Goal: Information Seeking & Learning: Learn about a topic

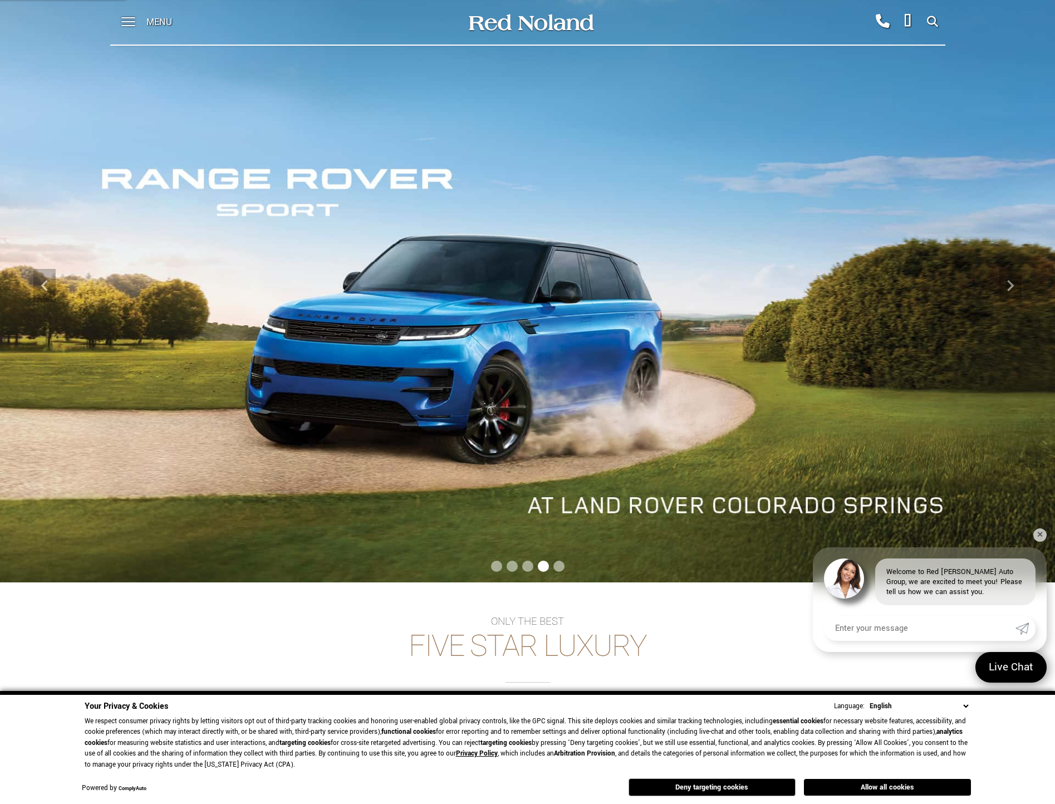
click at [120, 19] on div at bounding box center [122, 22] width 25 height 45
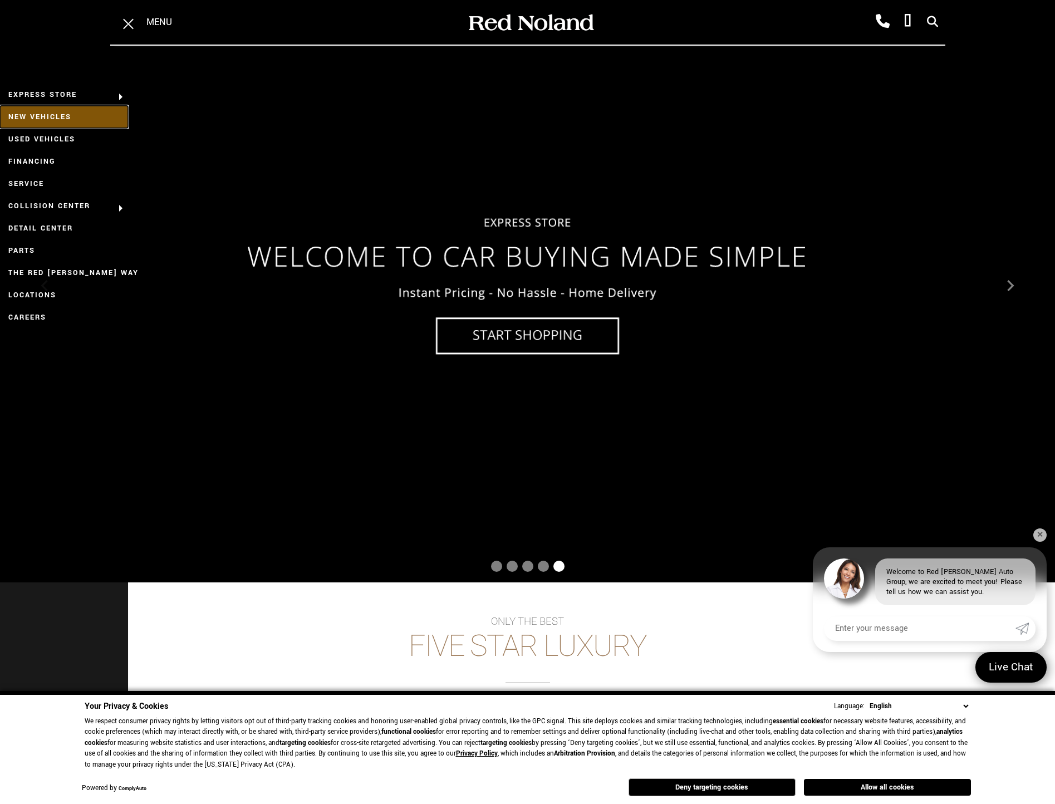
click at [62, 114] on link "New Vehicles" at bounding box center [64, 117] width 128 height 22
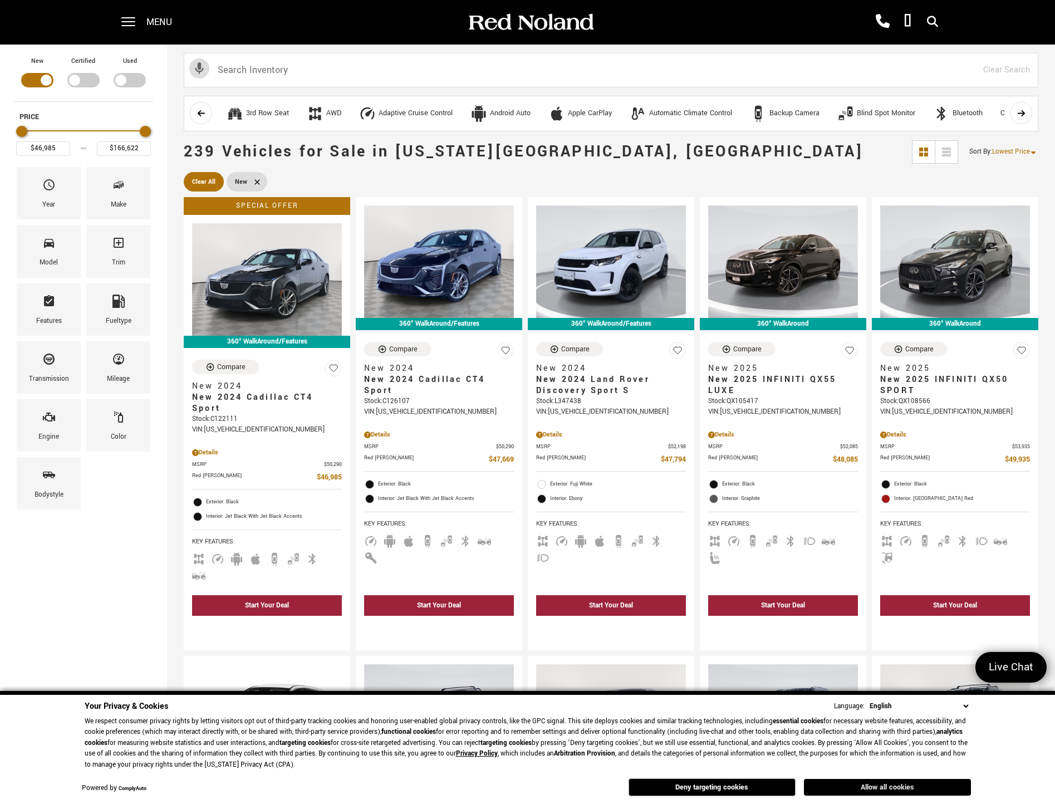
click at [843, 790] on button "Allow all cookies" at bounding box center [887, 787] width 167 height 17
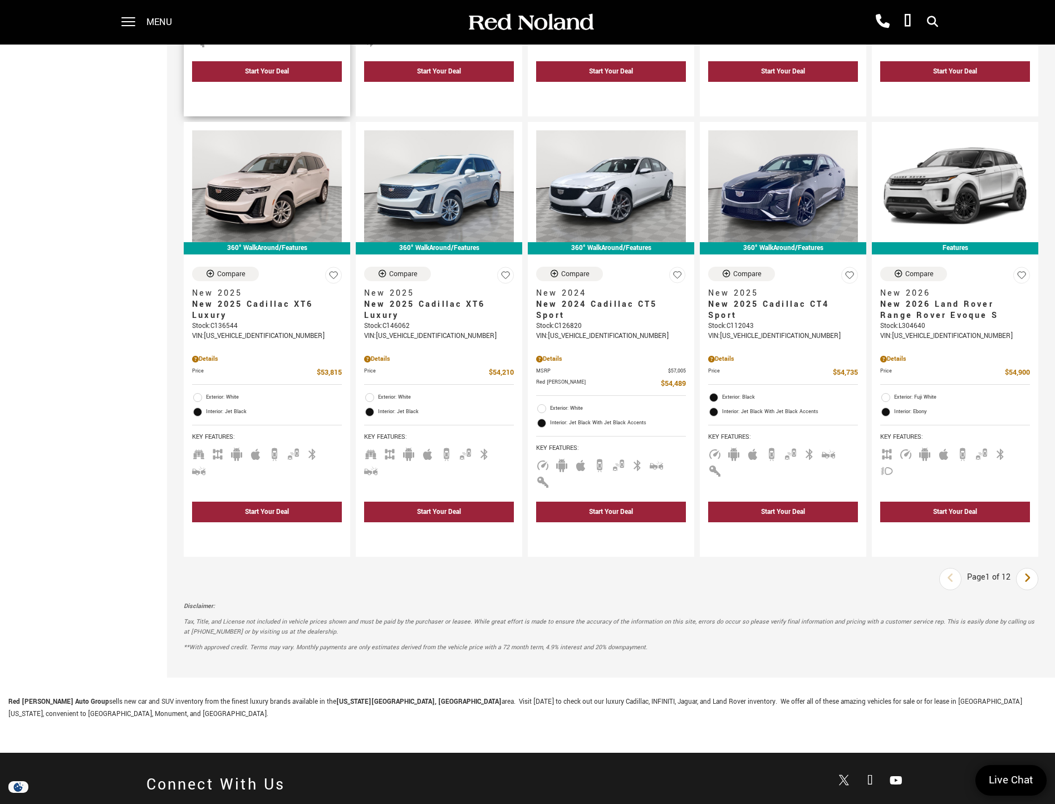
scroll to position [1504, 0]
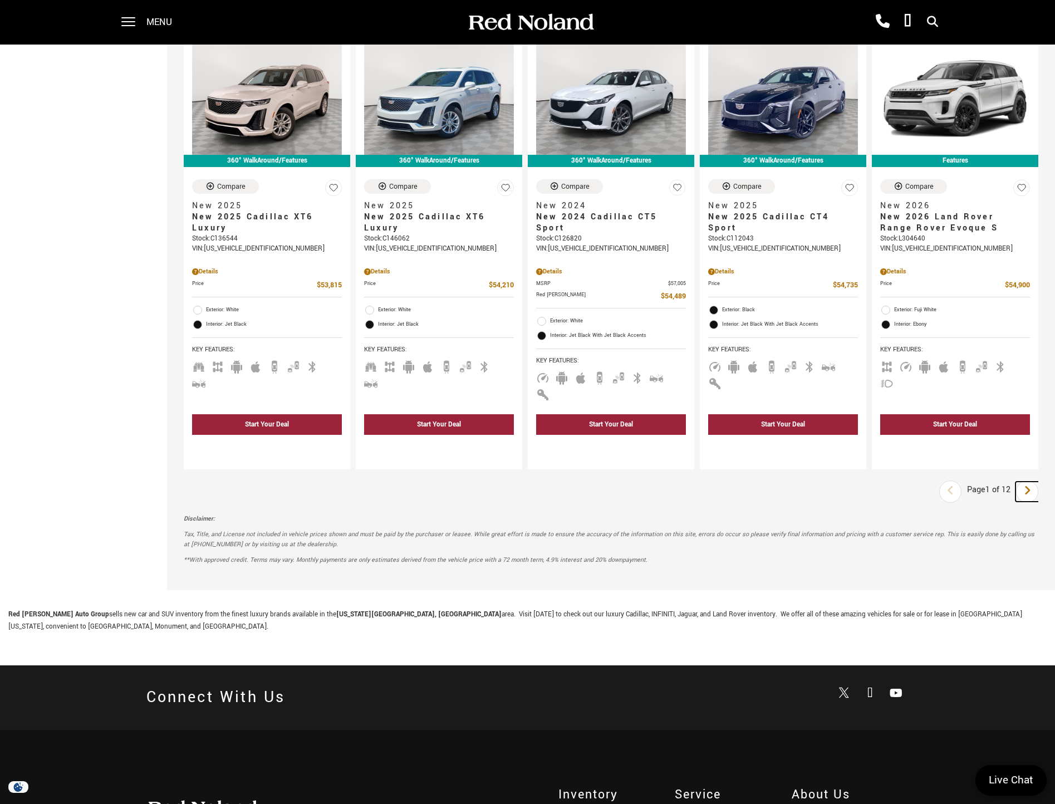
click at [1032, 482] on icon "next page" at bounding box center [1027, 491] width 7 height 18
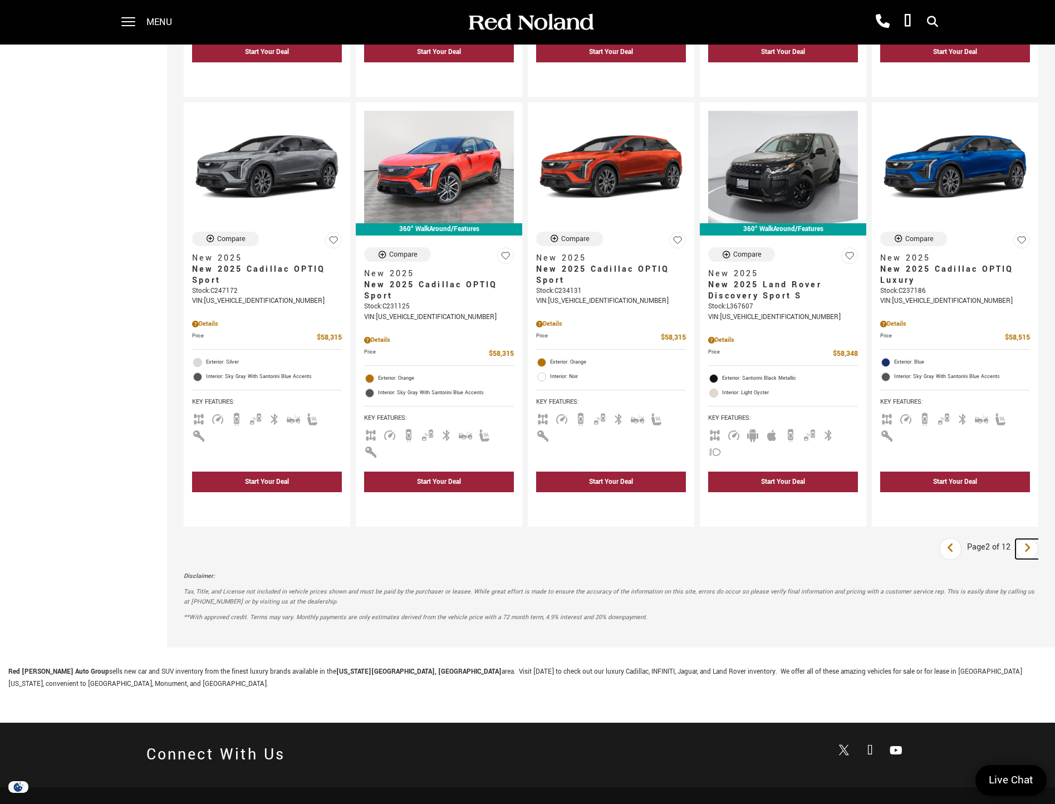
scroll to position [1392, 0]
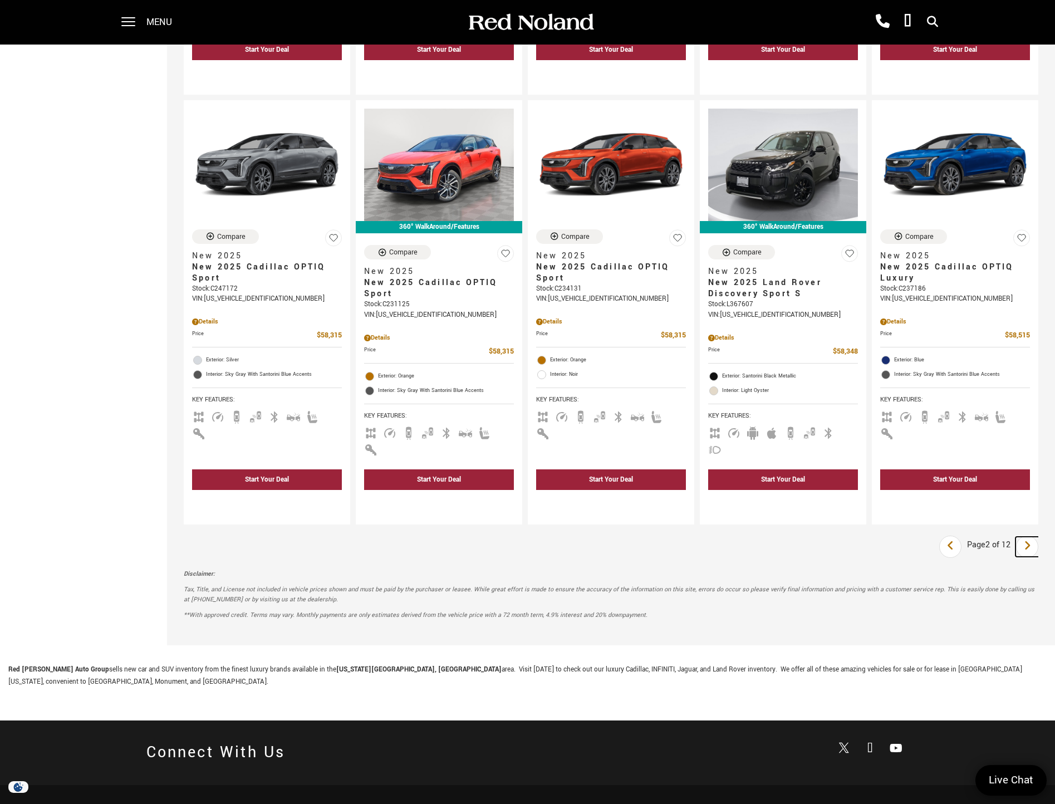
click at [1027, 537] on link "Next" at bounding box center [1028, 547] width 24 height 20
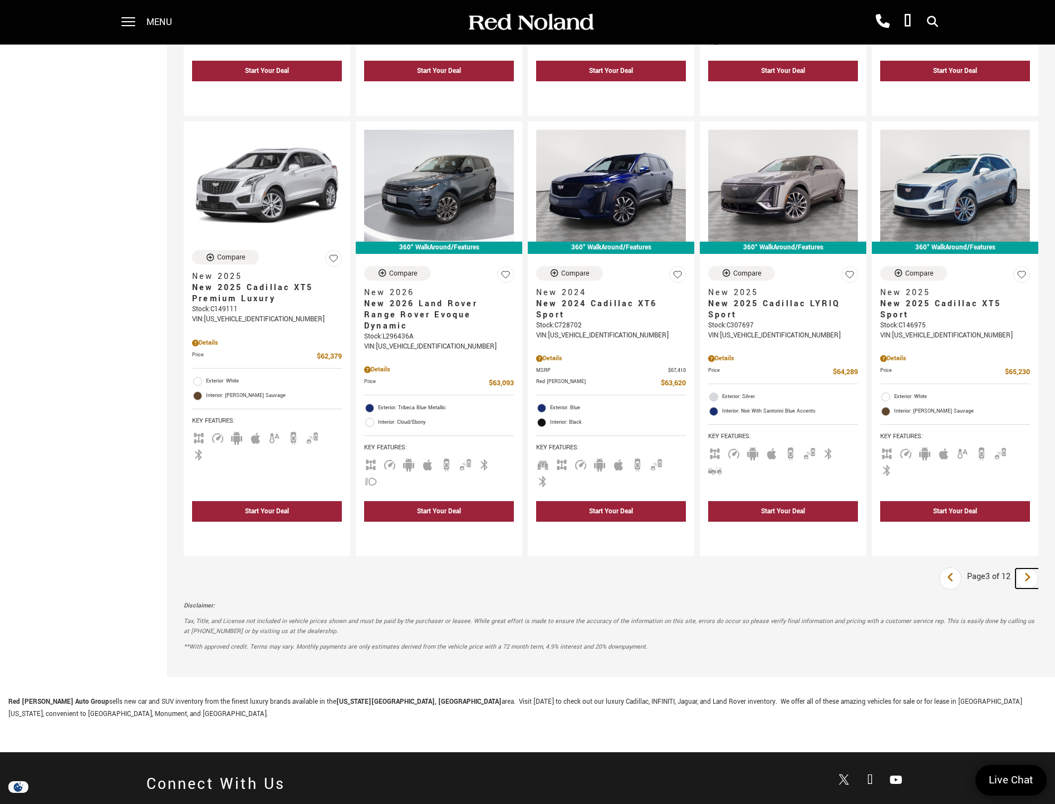
scroll to position [1392, 0]
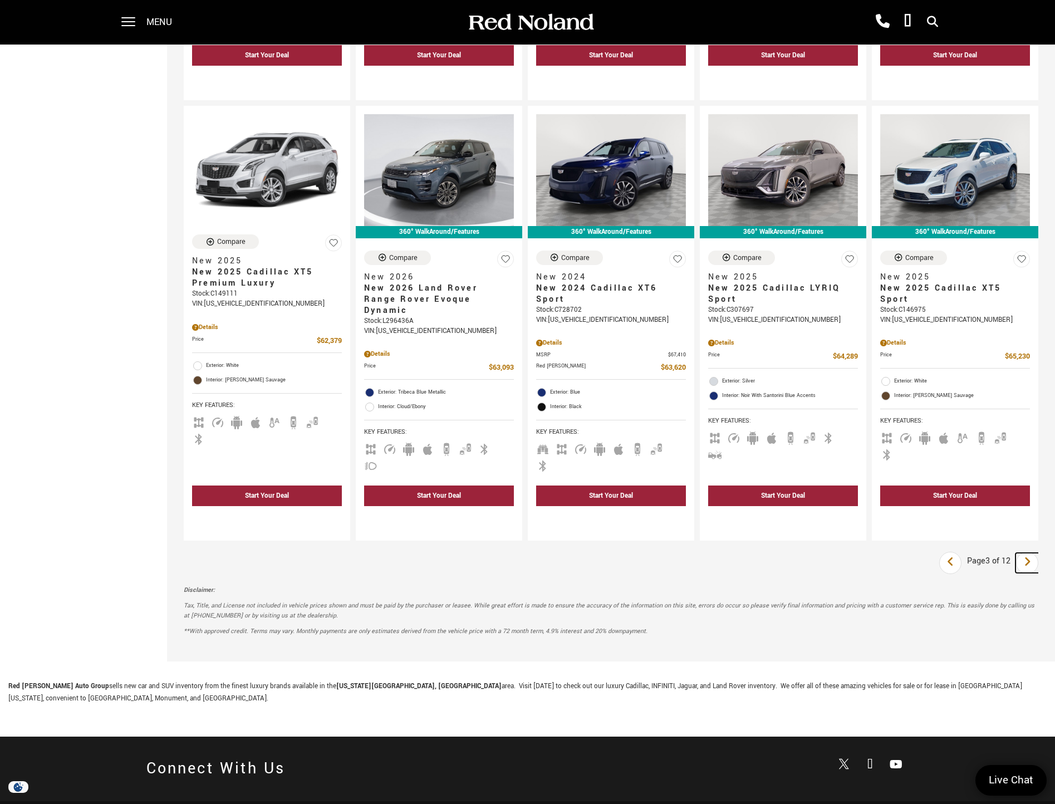
click at [1040, 553] on link "Next" at bounding box center [1028, 563] width 24 height 20
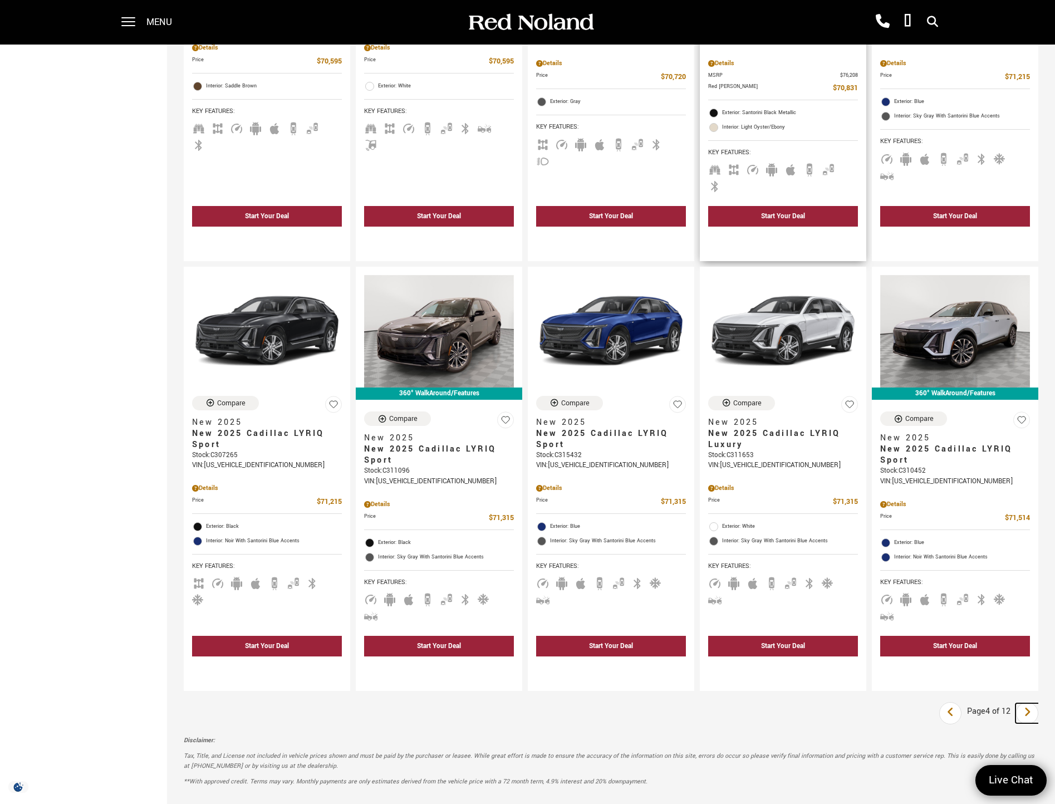
scroll to position [1281, 0]
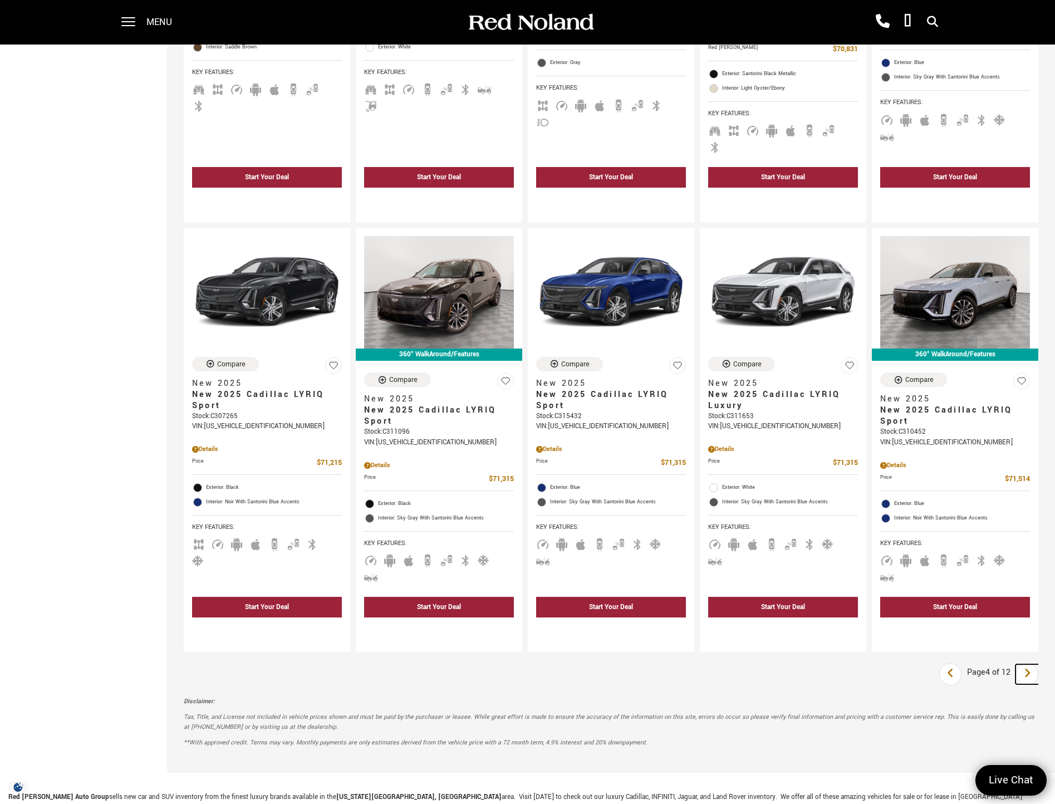
click at [1032, 664] on icon "next page" at bounding box center [1027, 673] width 7 height 18
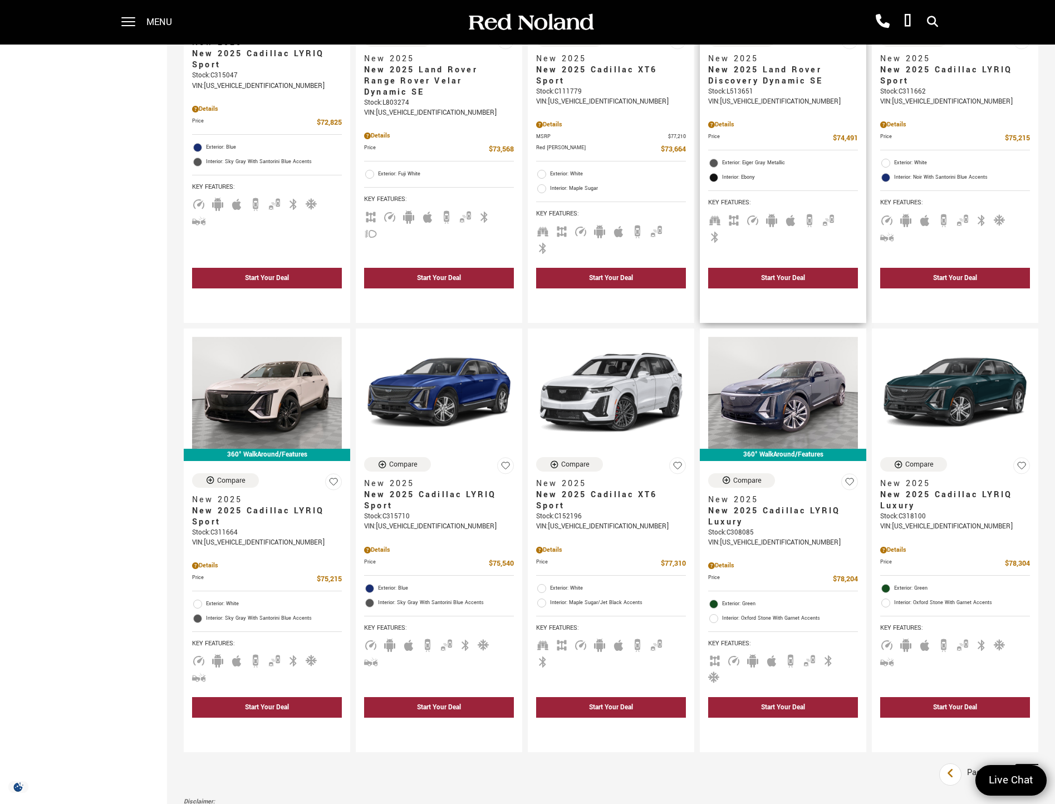
scroll to position [1281, 0]
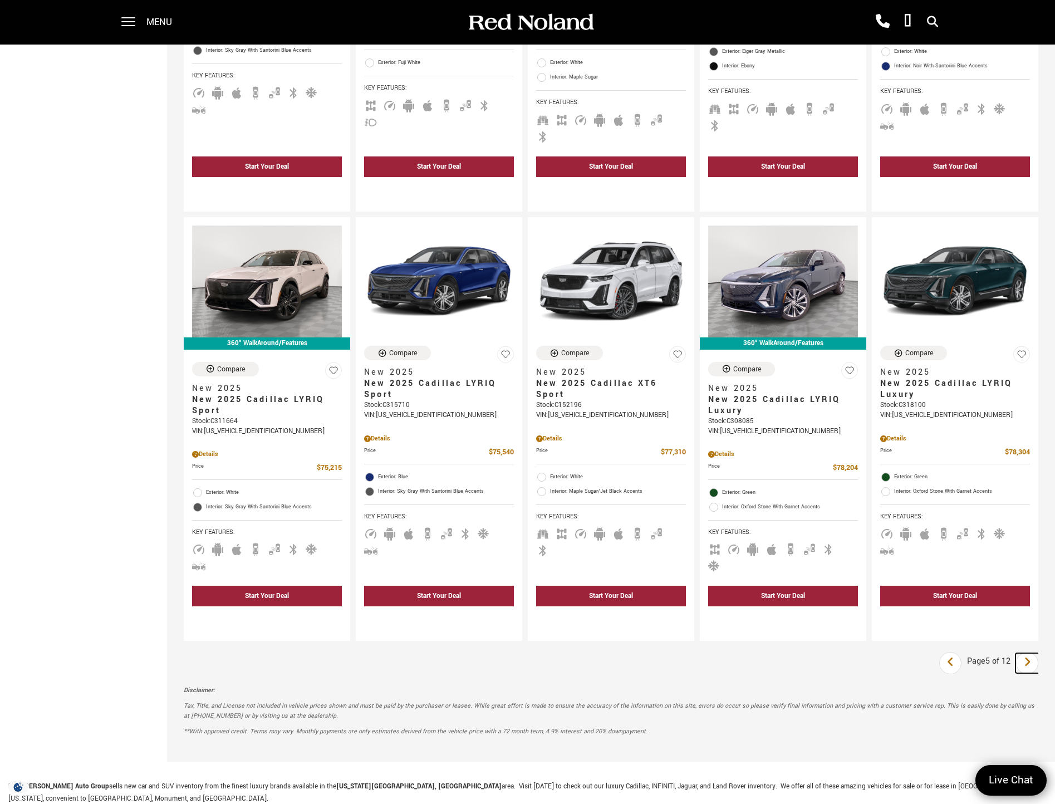
click at [1040, 653] on link "Next" at bounding box center [1028, 663] width 24 height 20
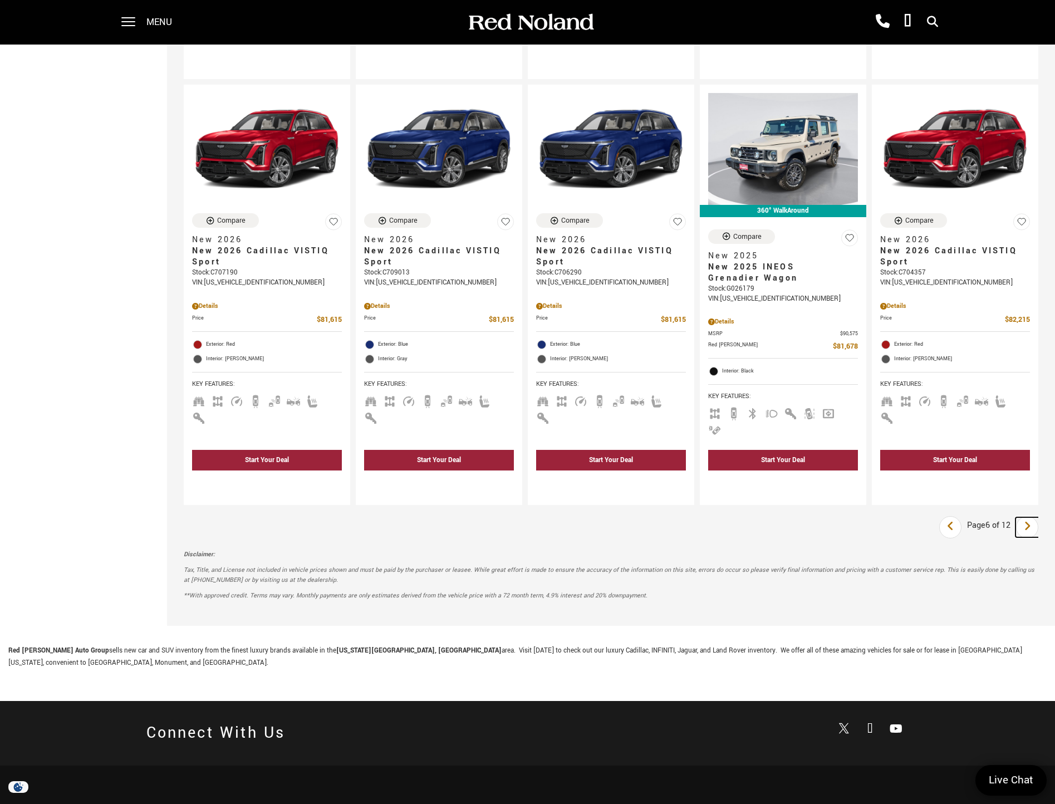
scroll to position [1448, 0]
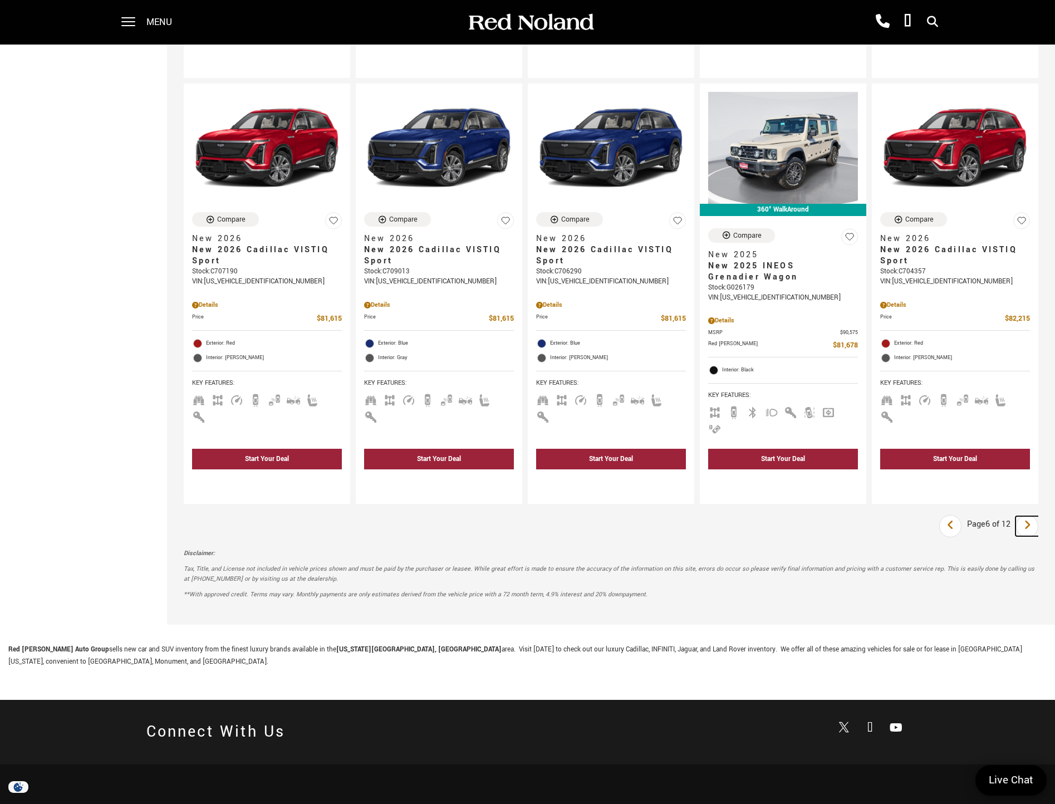
click at [1030, 516] on link "Next" at bounding box center [1028, 526] width 24 height 20
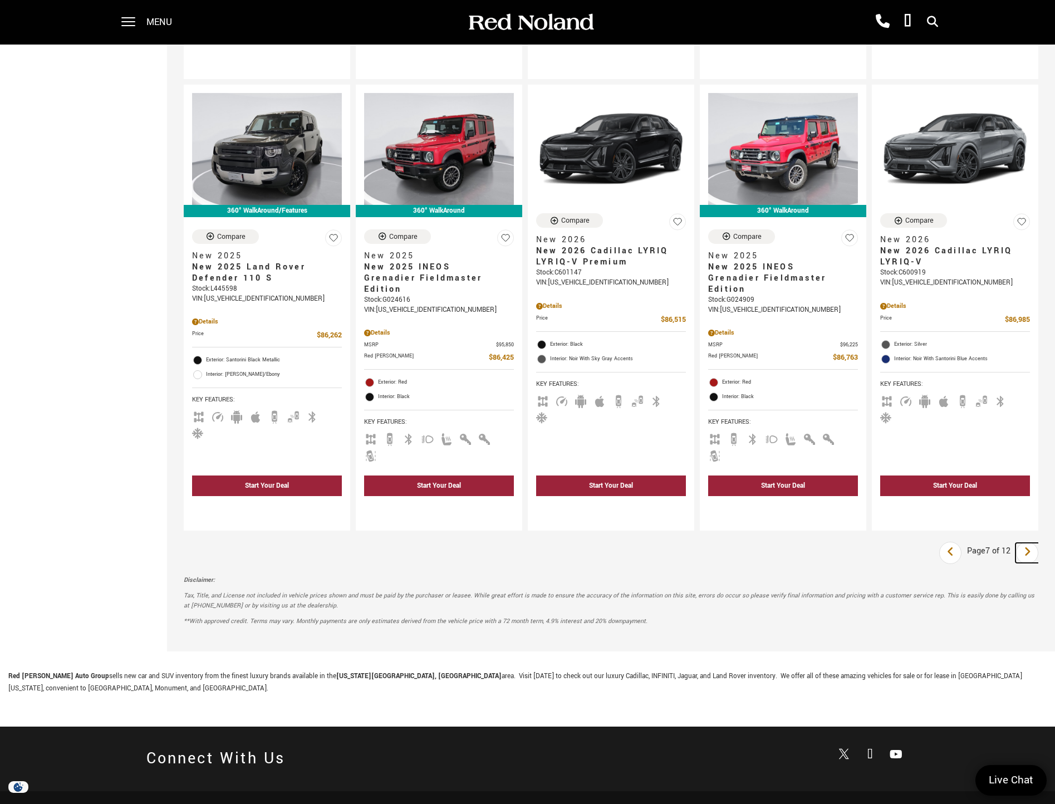
scroll to position [1448, 0]
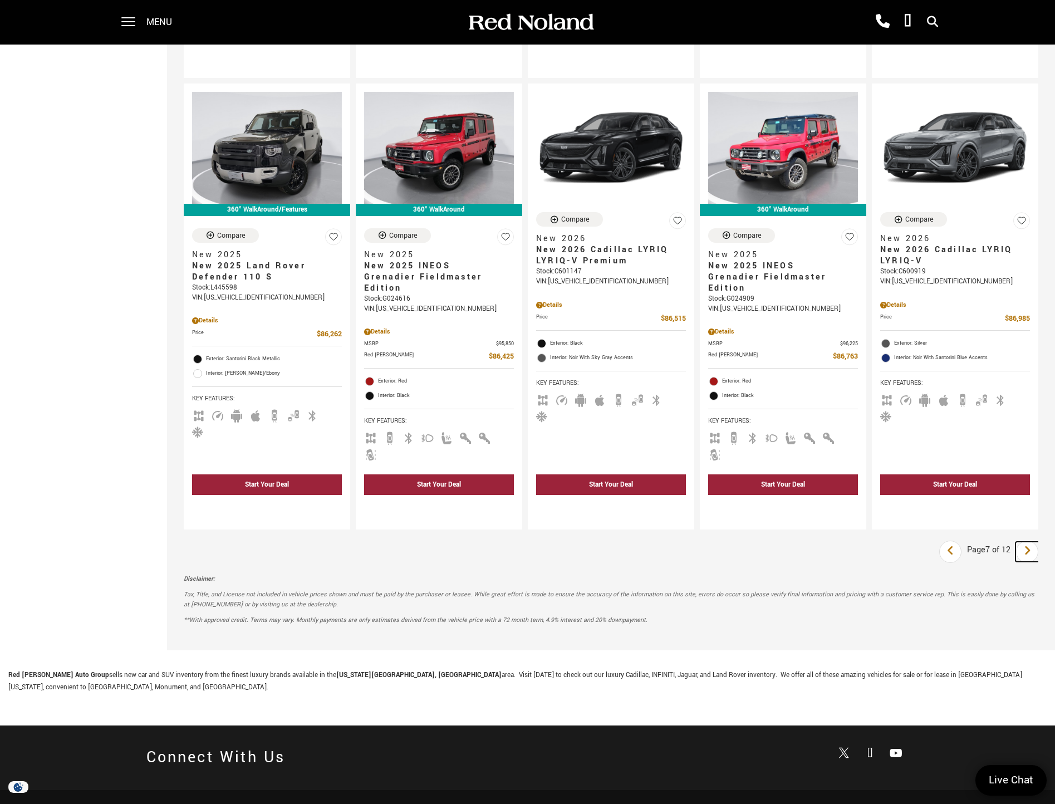
click at [1024, 542] on link "Next" at bounding box center [1028, 552] width 24 height 20
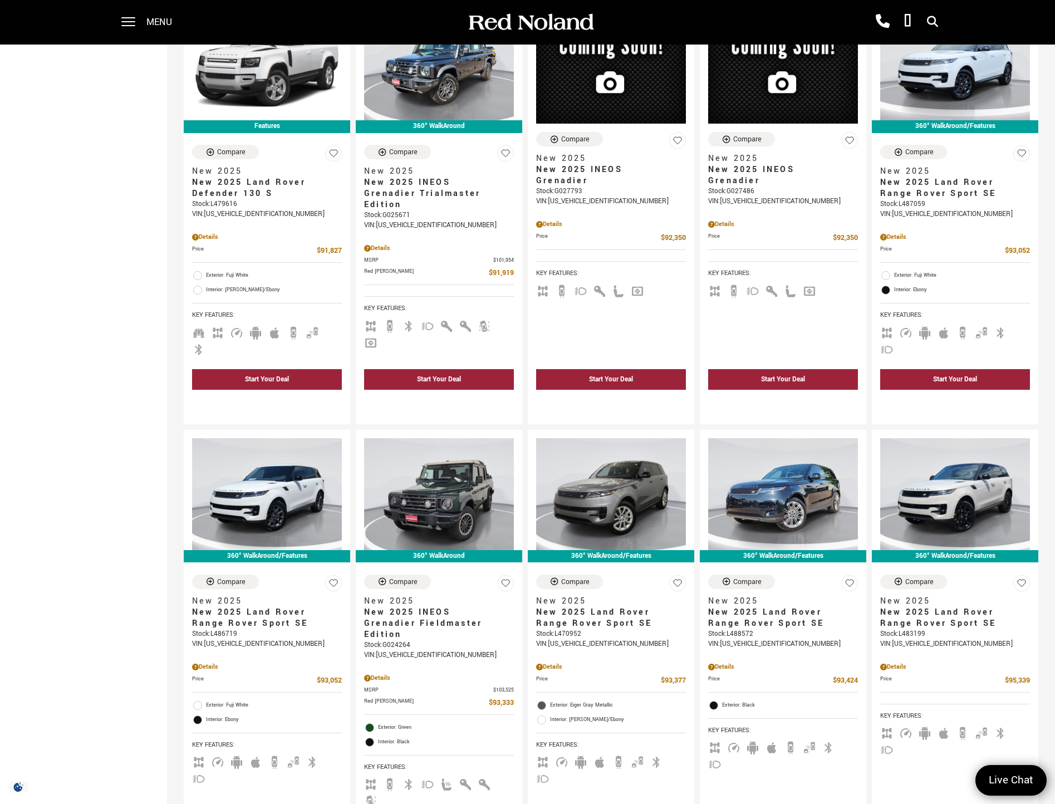
scroll to position [1170, 0]
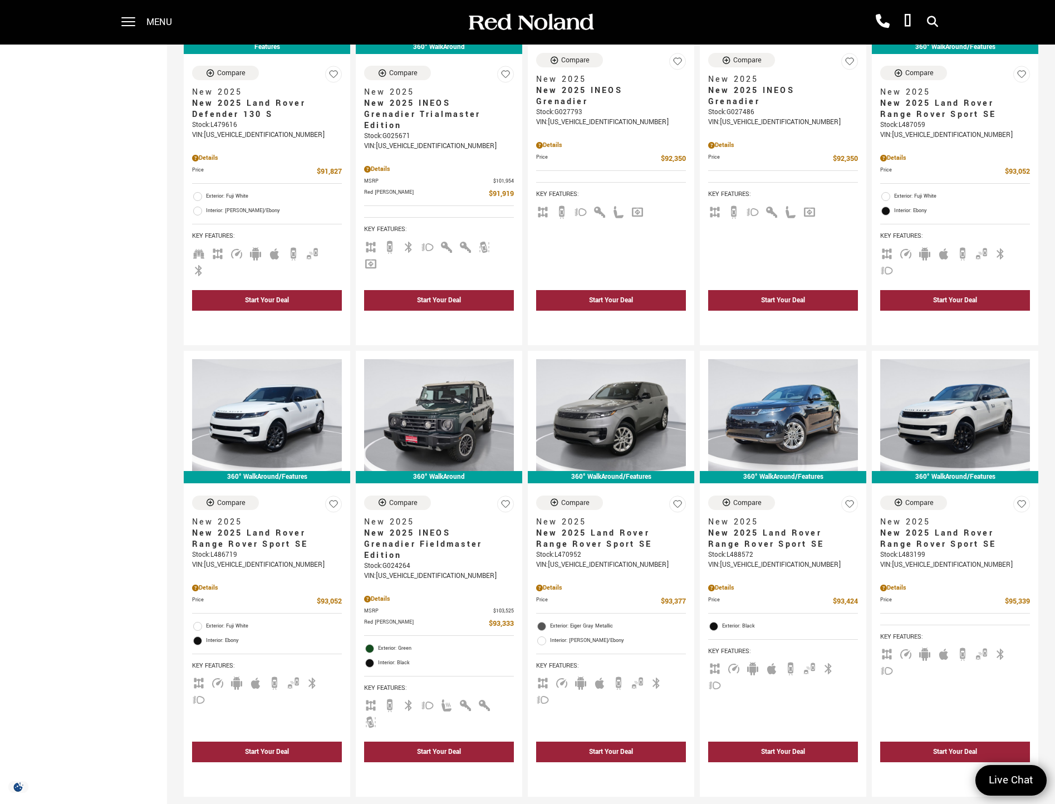
click at [1032, 804] on icon "next page" at bounding box center [1027, 818] width 7 height 18
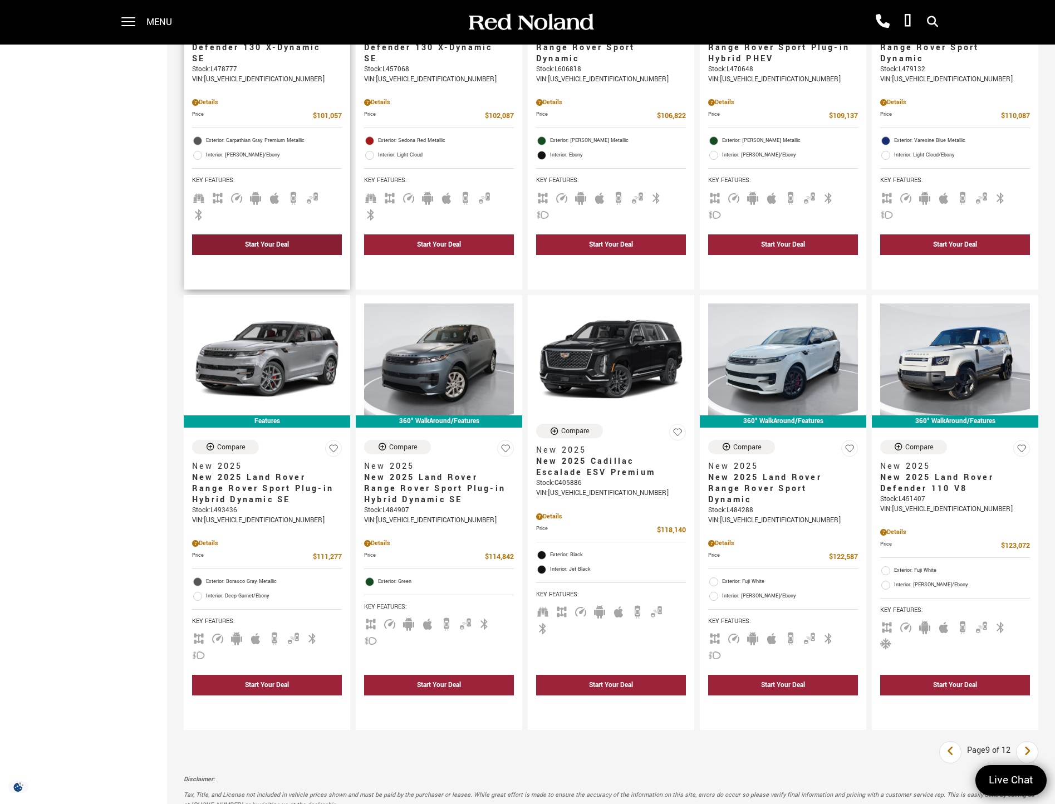
scroll to position [1392, 0]
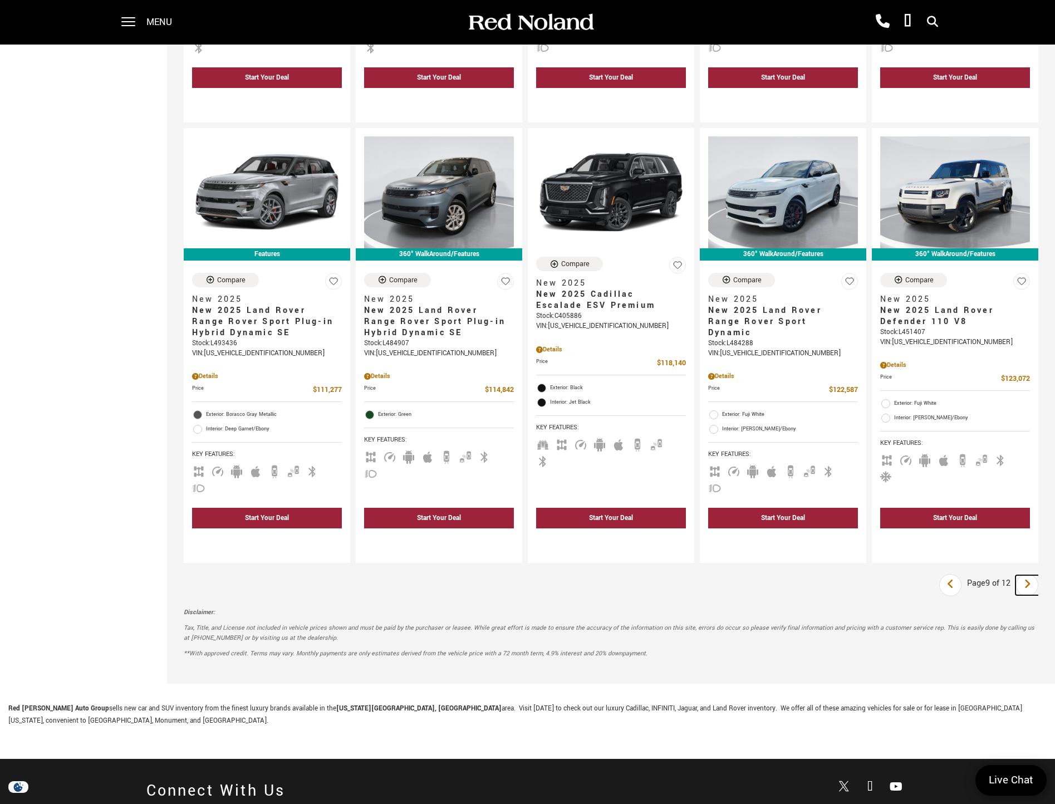
click at [1040, 575] on link "Next" at bounding box center [1028, 585] width 24 height 20
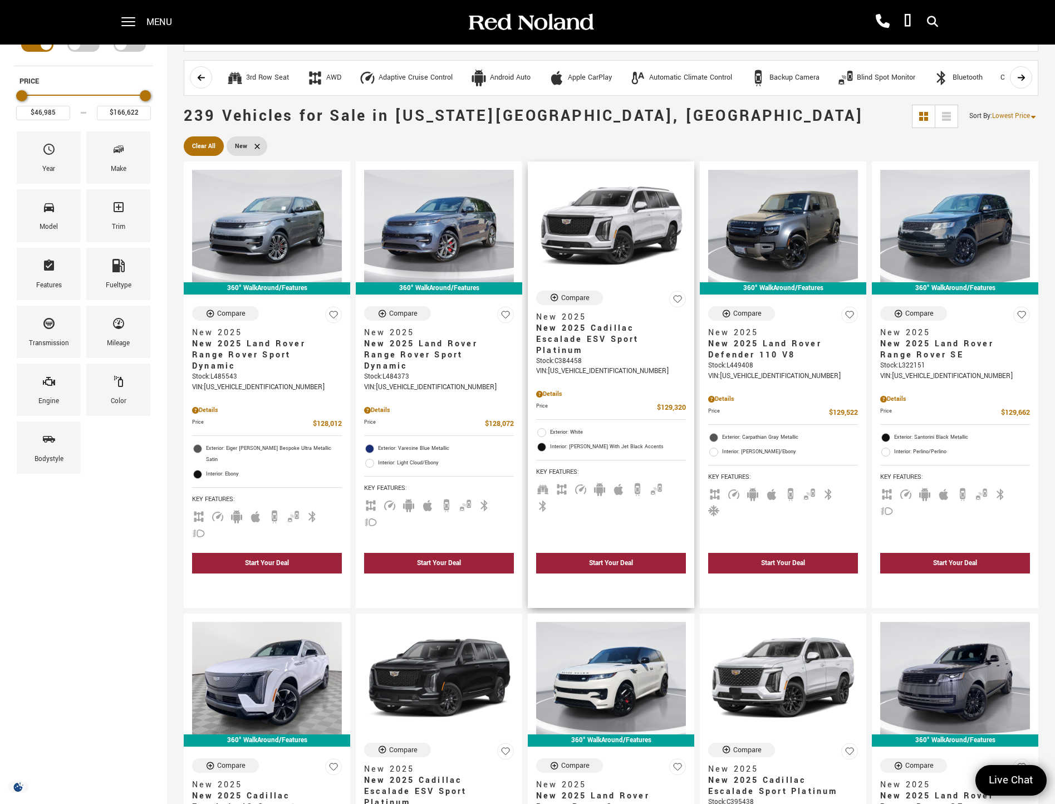
scroll to position [56, 0]
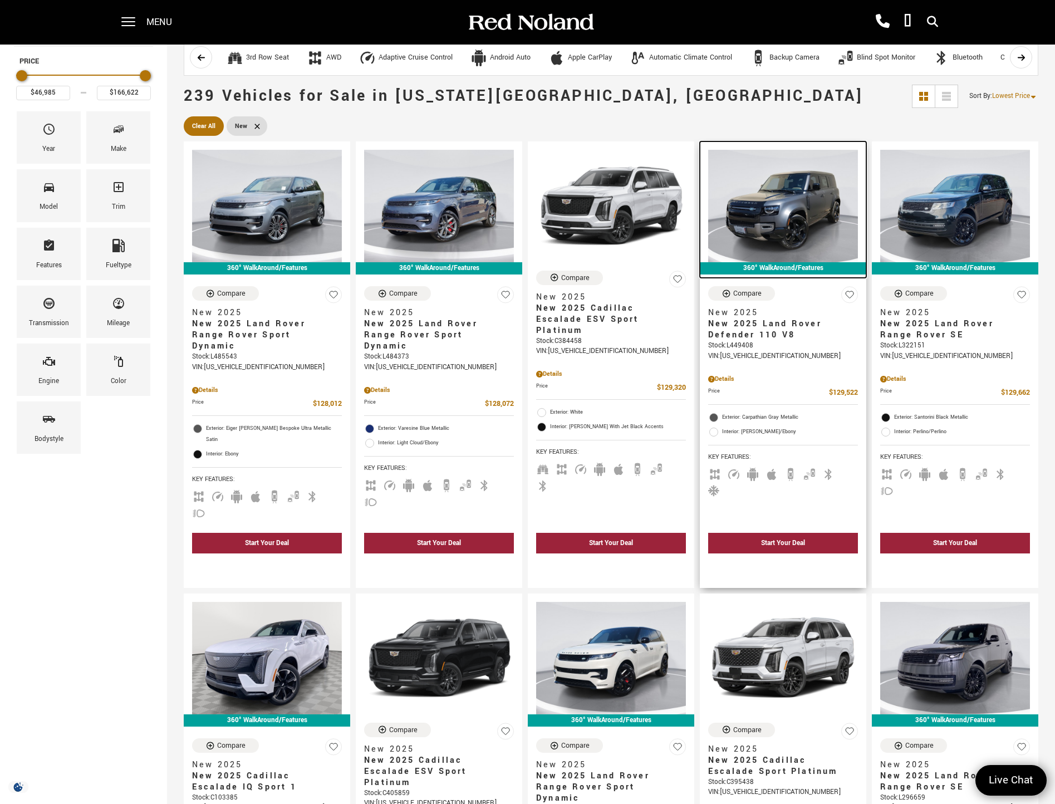
click at [789, 211] on img at bounding box center [783, 206] width 150 height 113
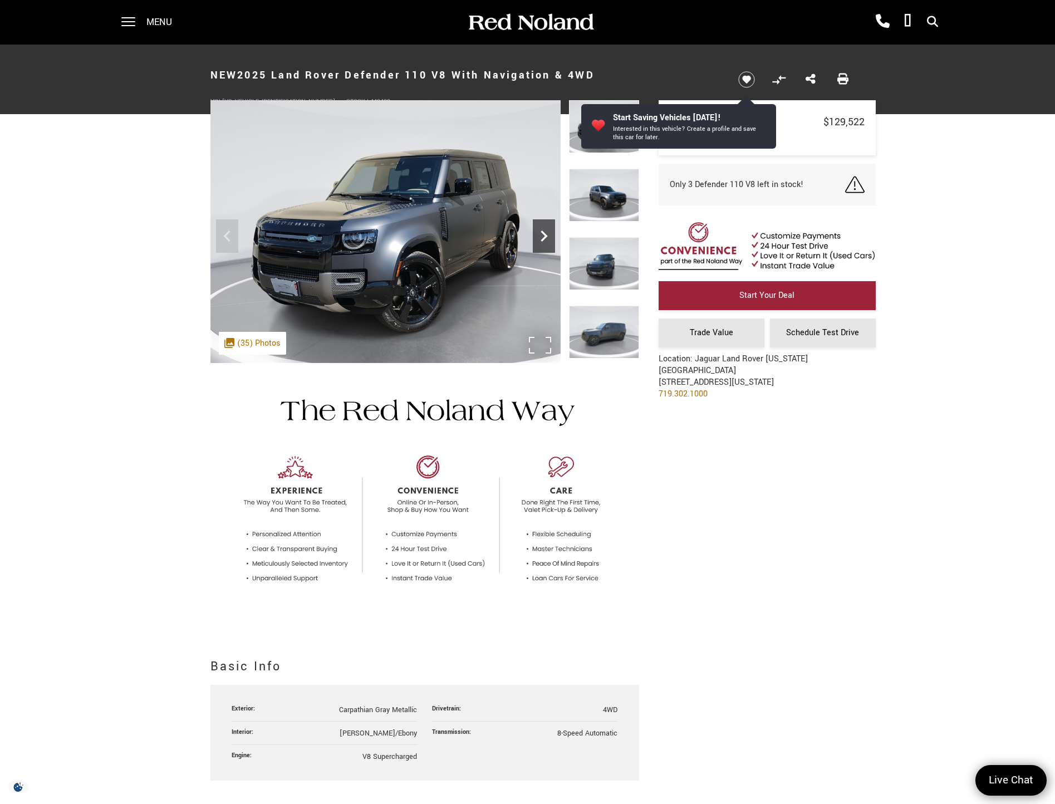
click at [548, 231] on icon "Next" at bounding box center [544, 236] width 22 height 22
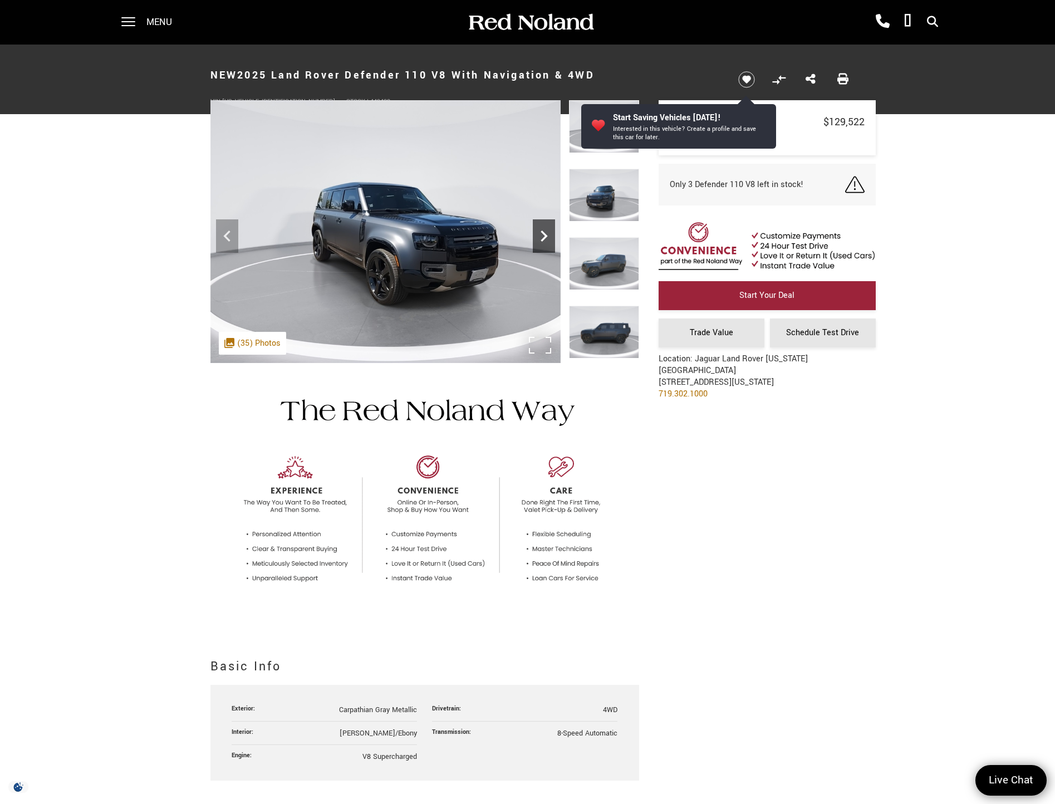
click at [548, 231] on icon "Next" at bounding box center [544, 236] width 22 height 22
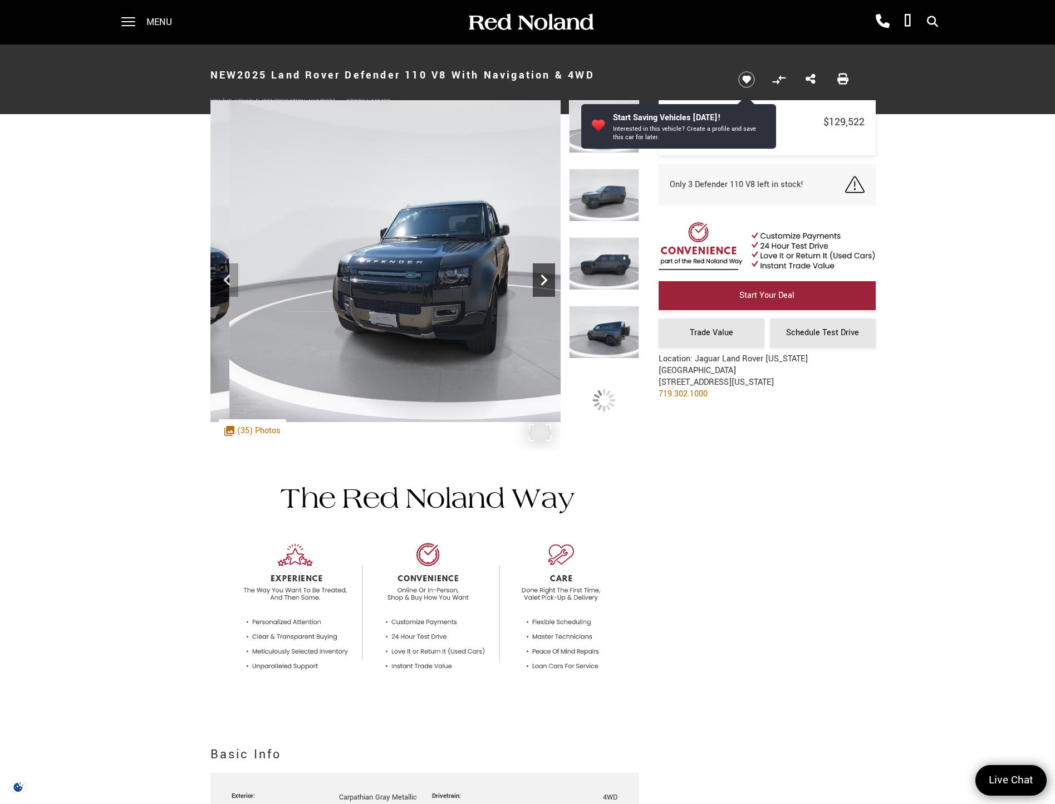
click at [544, 293] on div "Next" at bounding box center [544, 279] width 22 height 33
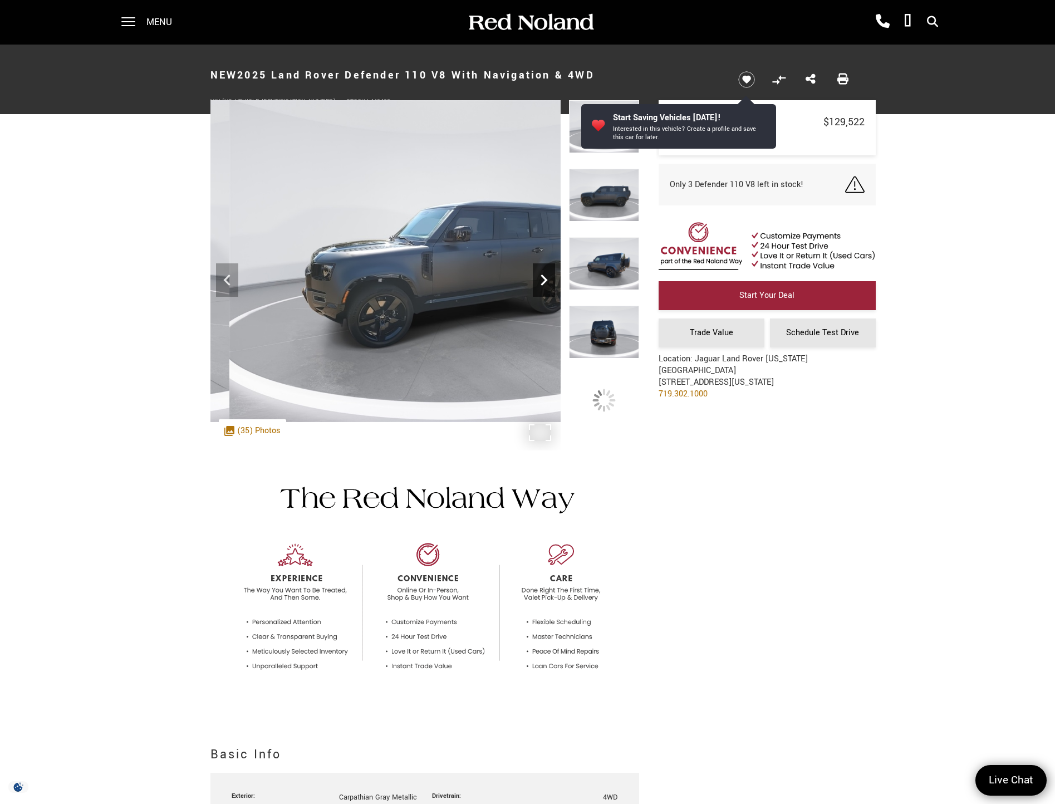
click at [544, 293] on div "Next" at bounding box center [544, 279] width 22 height 33
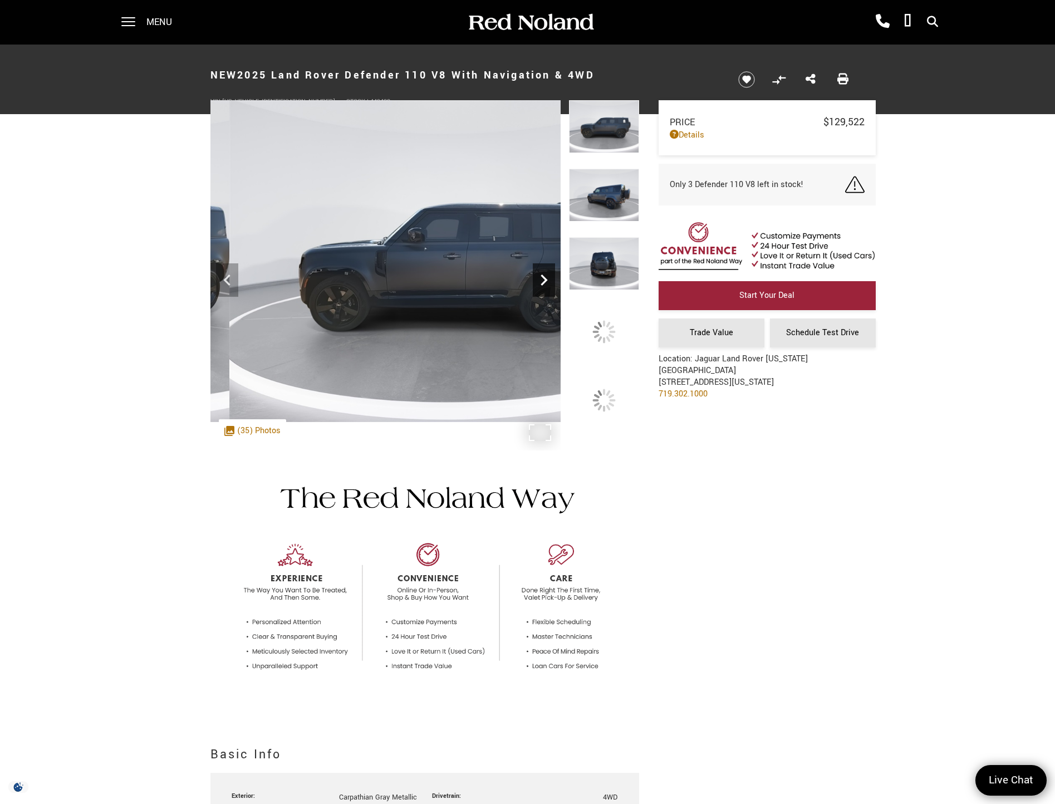
click at [544, 293] on div "Next" at bounding box center [544, 279] width 22 height 33
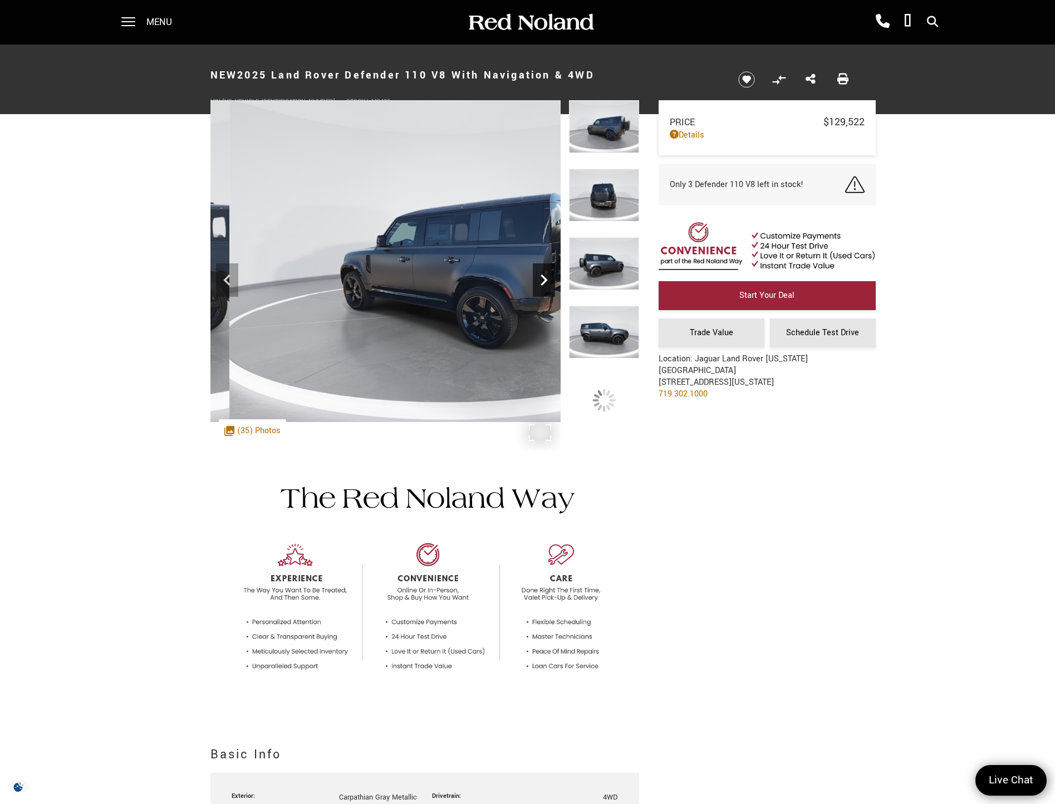
click at [544, 293] on div "Next" at bounding box center [544, 279] width 22 height 33
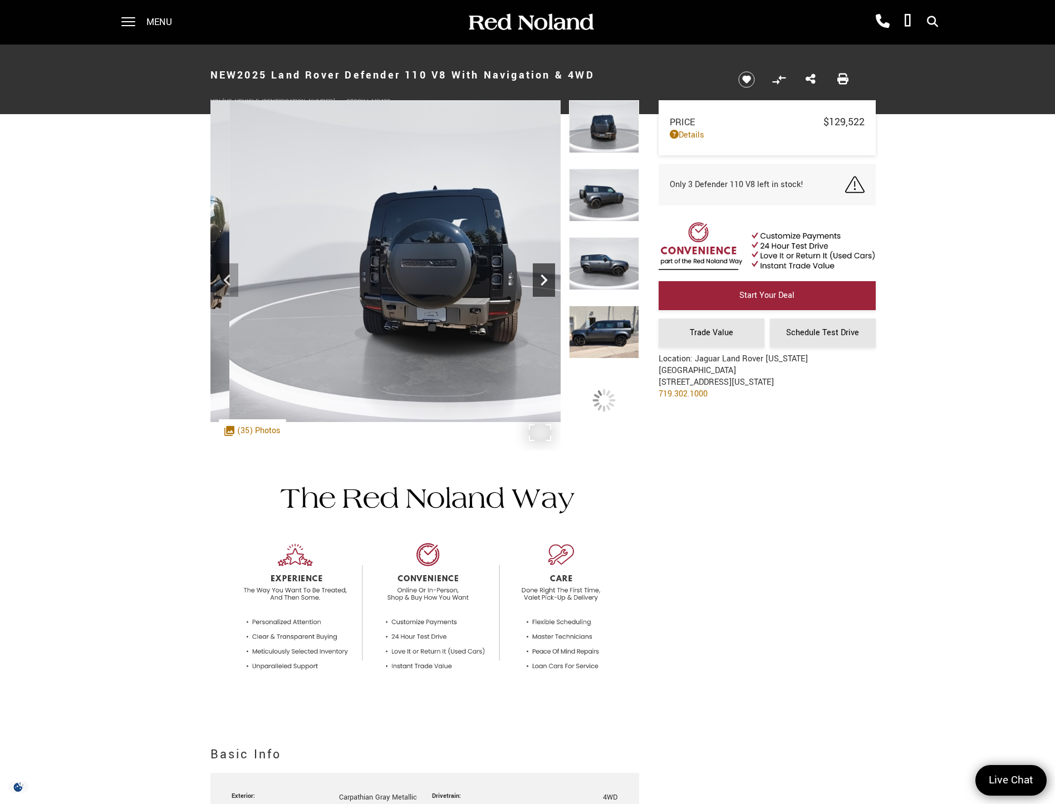
click at [544, 293] on div "Next" at bounding box center [544, 279] width 22 height 33
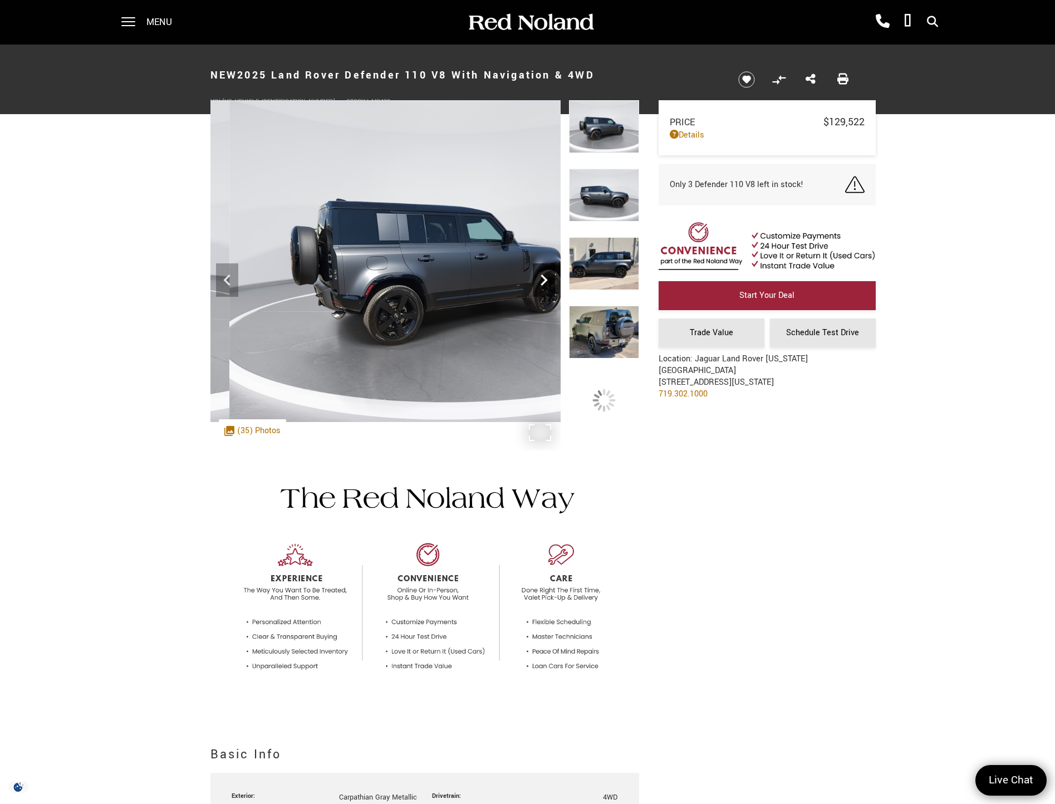
click at [544, 293] on div "Next" at bounding box center [544, 279] width 22 height 33
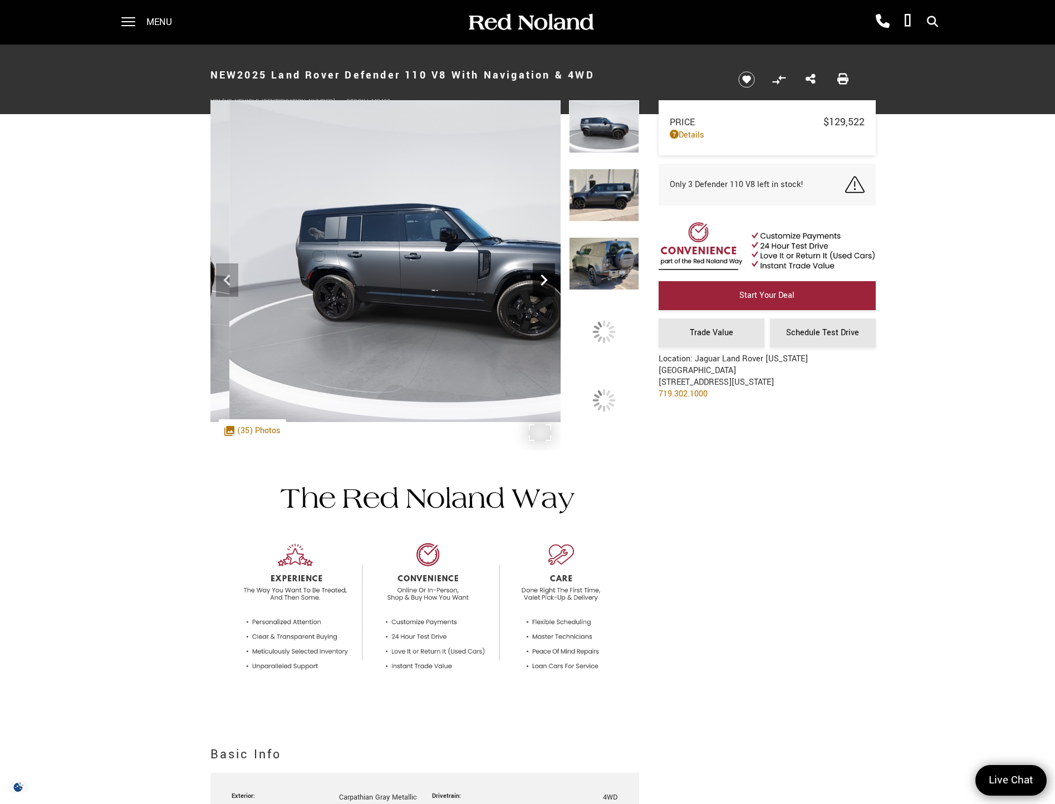
click at [544, 293] on div "Next" at bounding box center [544, 279] width 22 height 33
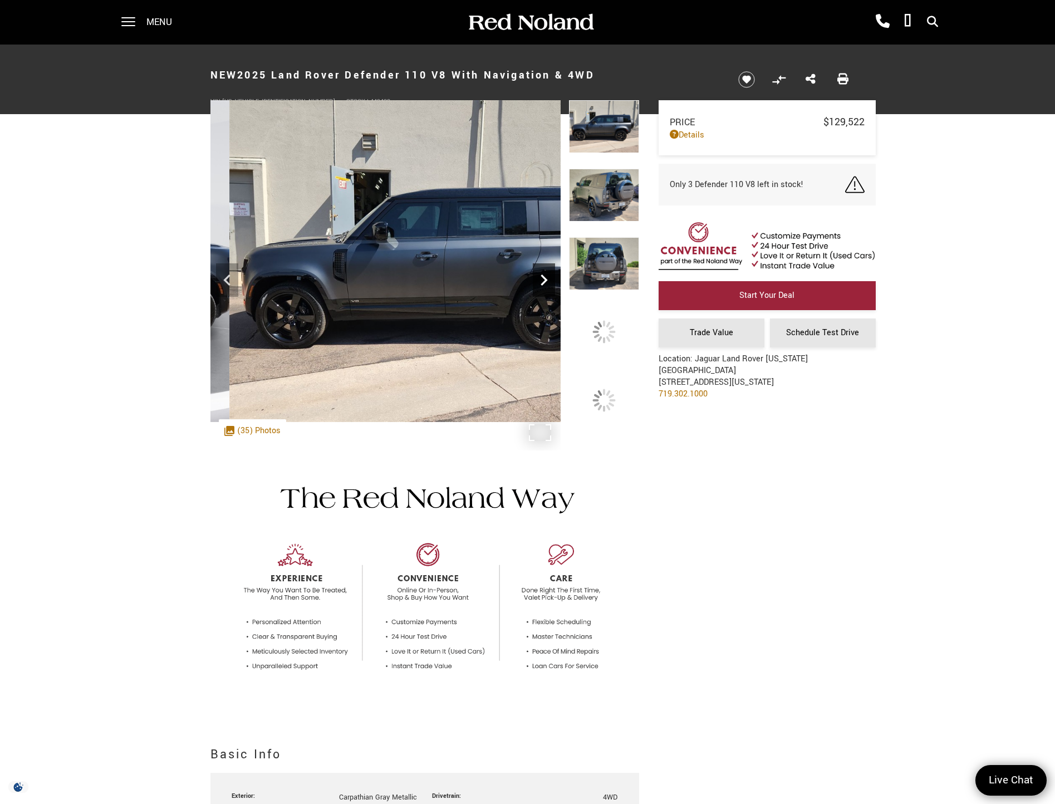
click at [544, 293] on div "Next" at bounding box center [544, 279] width 22 height 33
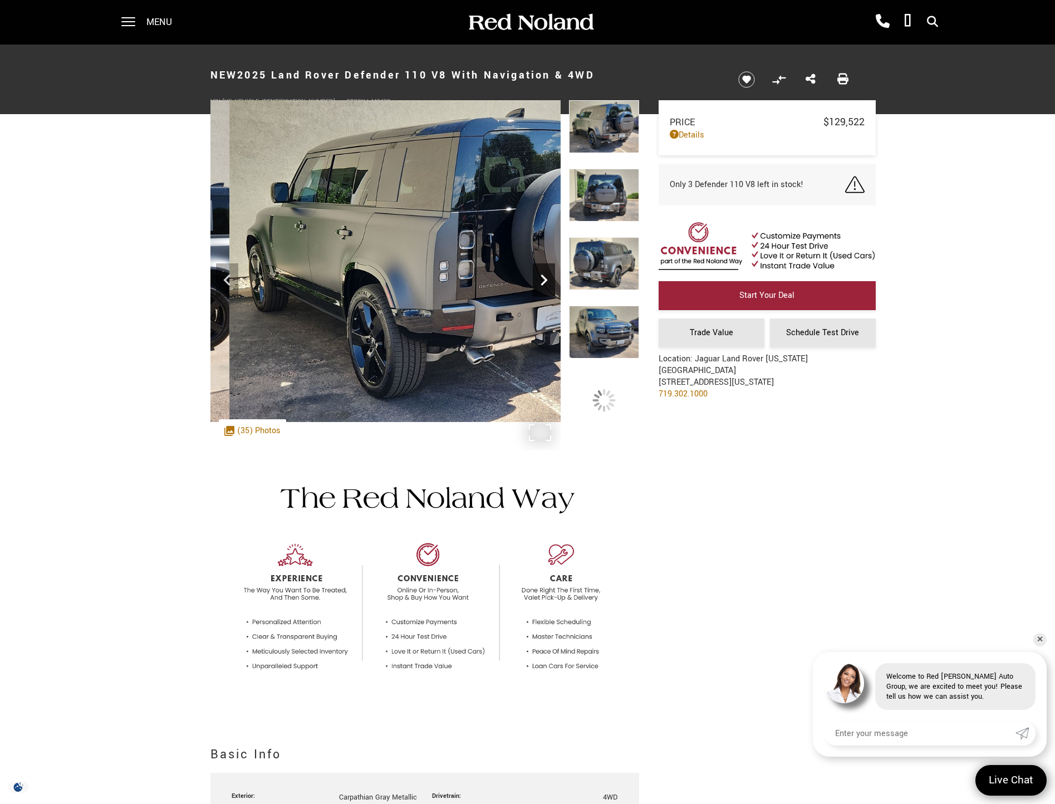
click at [544, 293] on div "Next" at bounding box center [544, 279] width 22 height 33
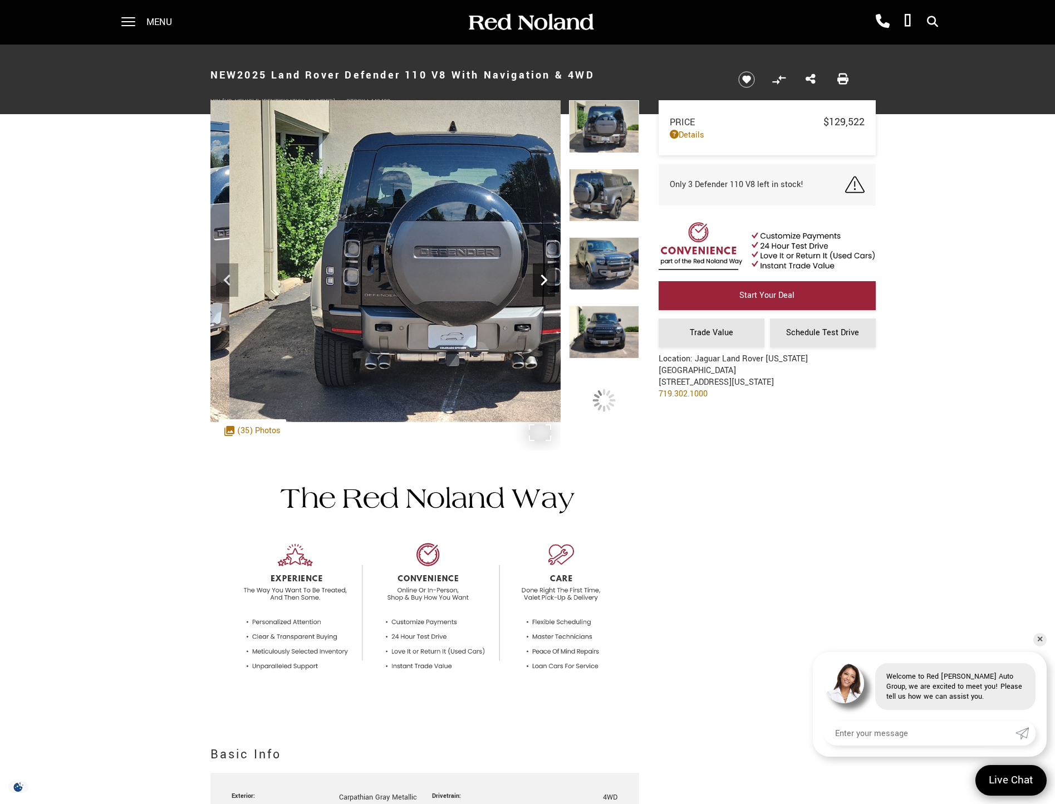
click at [544, 293] on div "Next" at bounding box center [544, 279] width 22 height 33
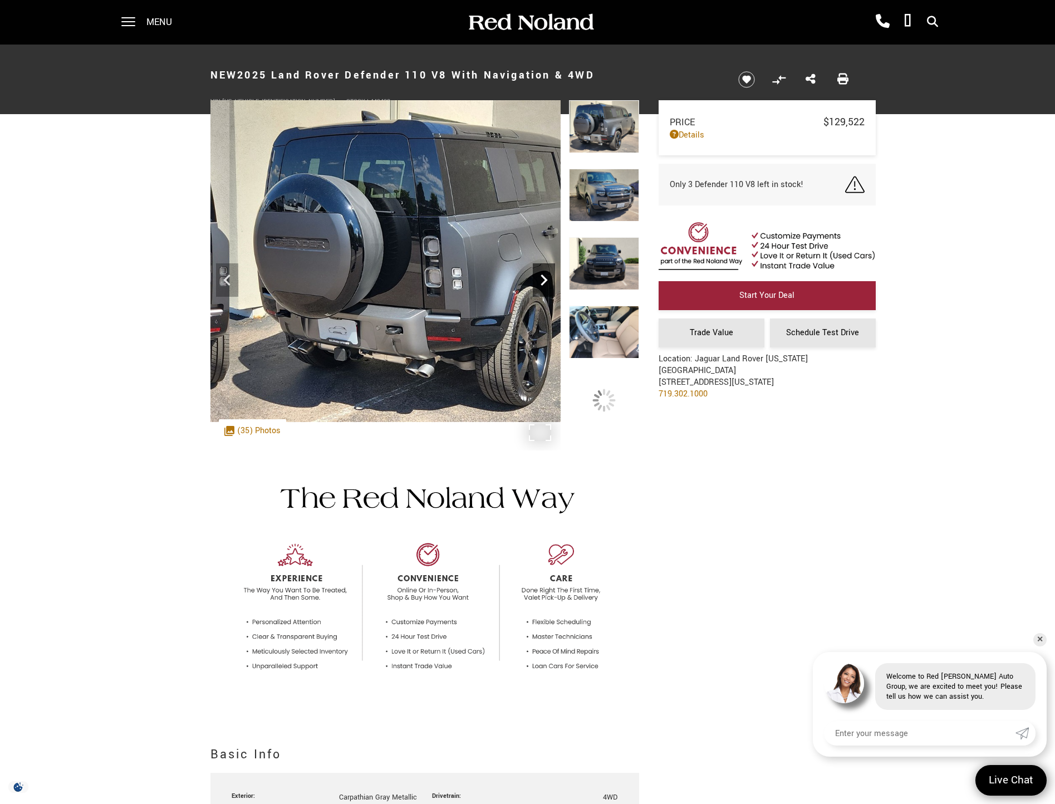
click at [544, 293] on div "Next" at bounding box center [544, 279] width 22 height 33
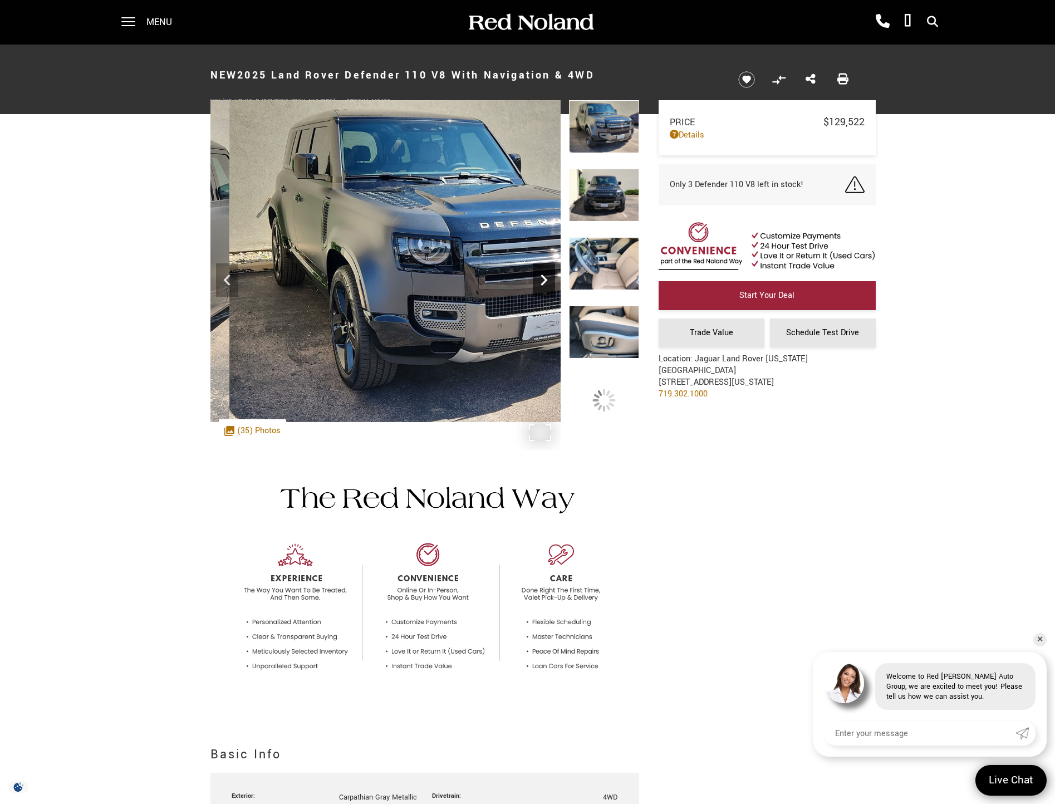
click at [544, 293] on div "Next" at bounding box center [544, 279] width 22 height 33
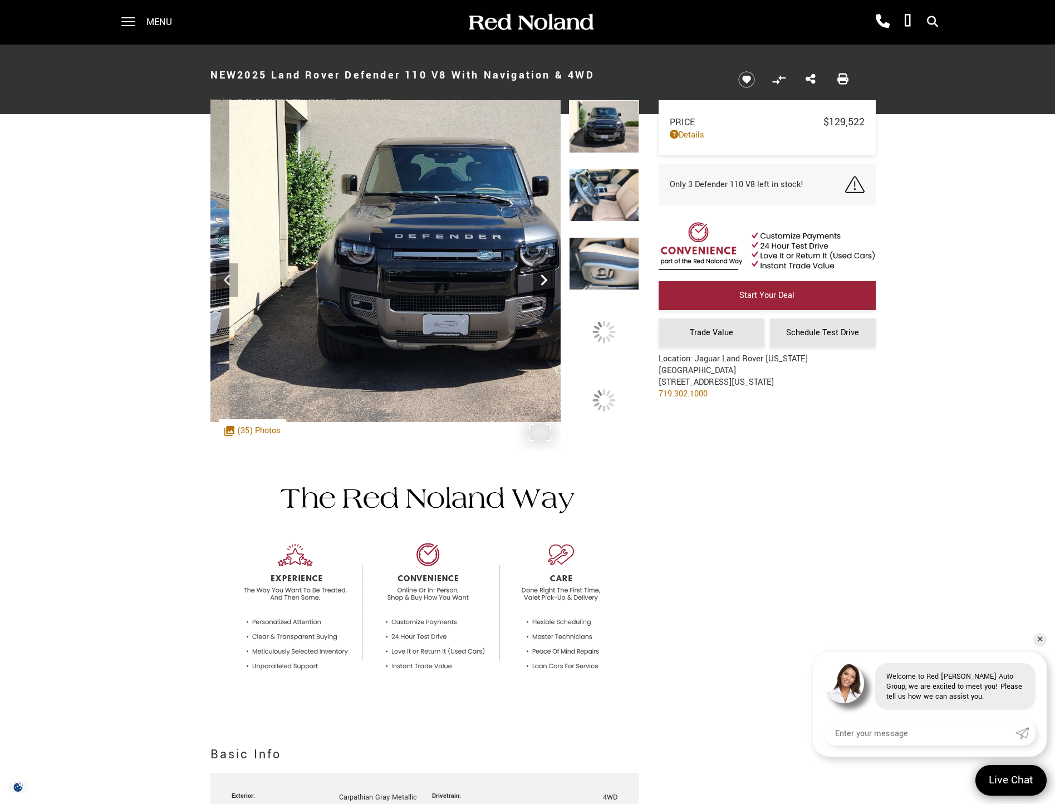
click at [544, 293] on div "Next" at bounding box center [544, 279] width 22 height 33
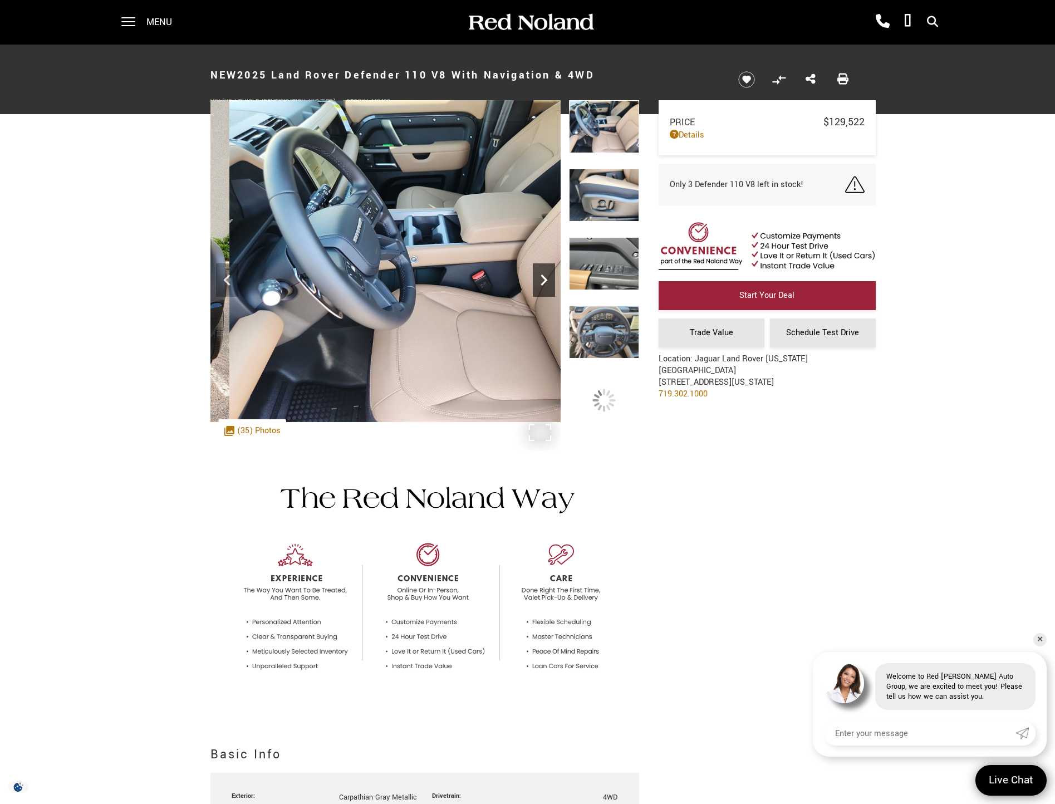
click at [544, 293] on div "Next" at bounding box center [544, 279] width 22 height 33
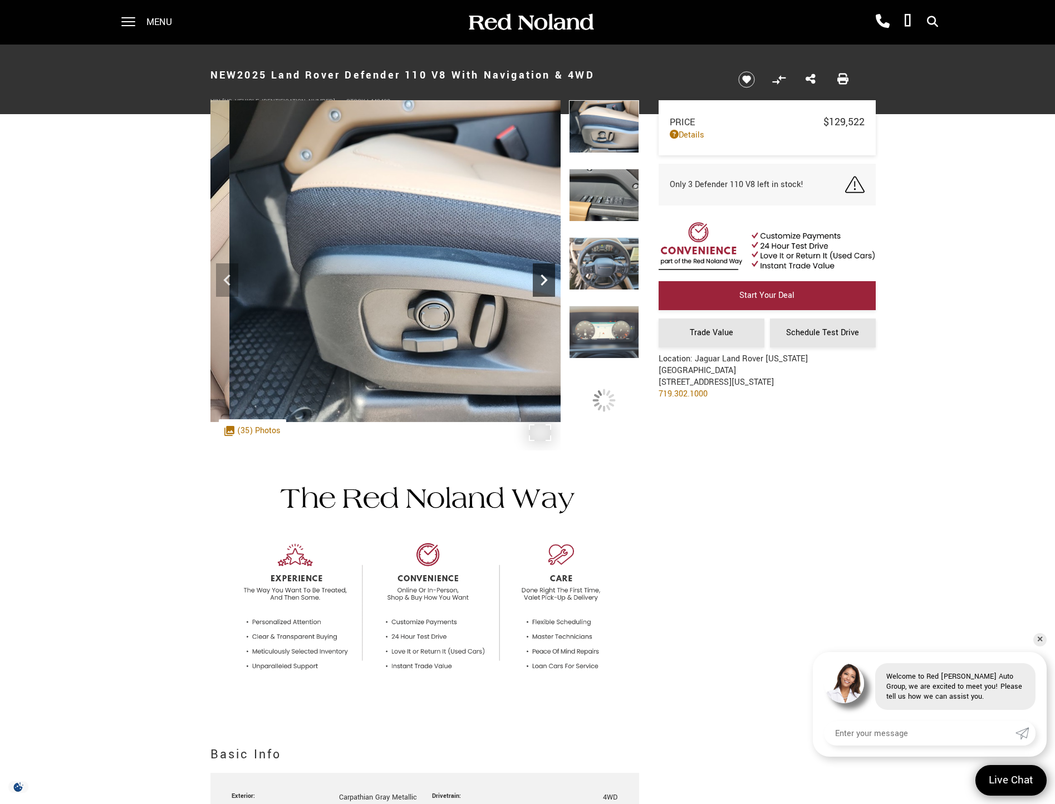
click at [544, 293] on div "Next" at bounding box center [544, 279] width 22 height 33
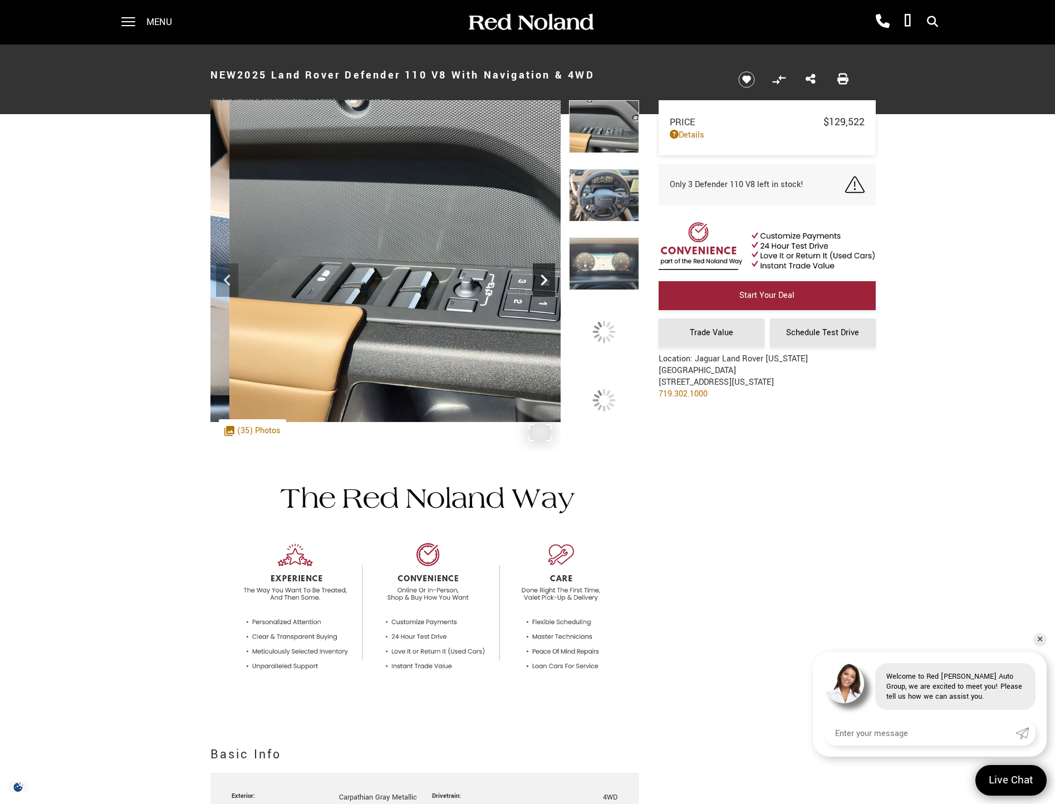
click at [544, 293] on div "Next" at bounding box center [544, 279] width 22 height 33
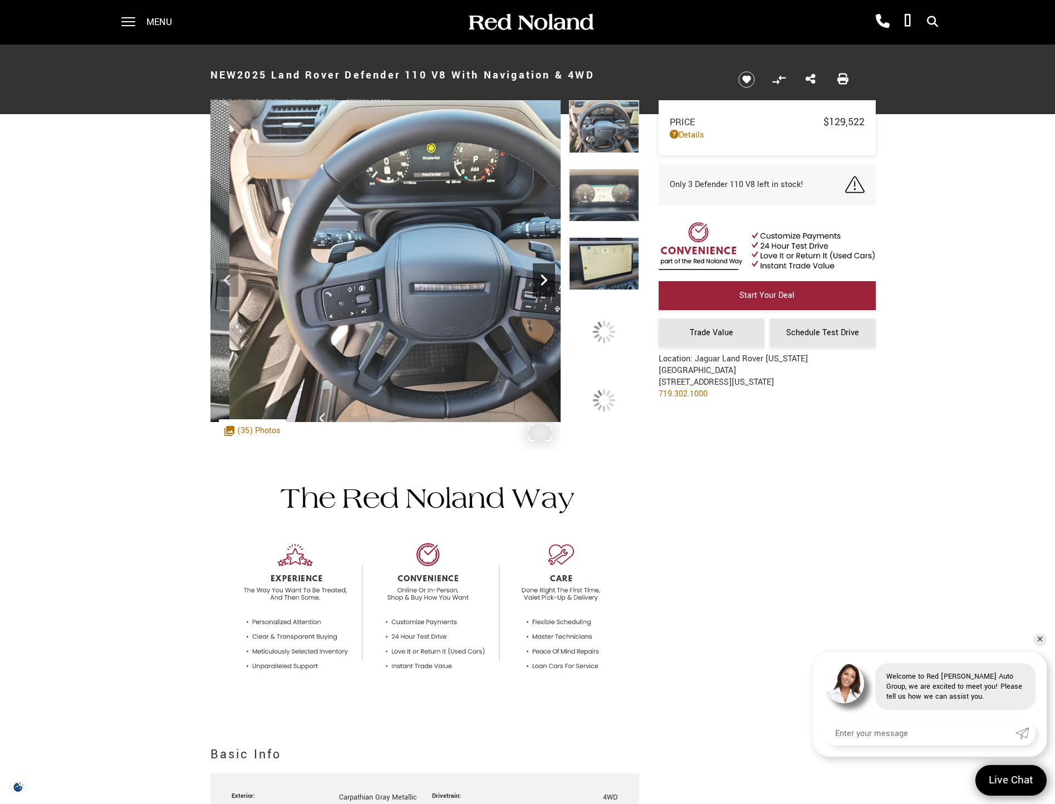
click at [544, 293] on div "Next" at bounding box center [544, 279] width 22 height 33
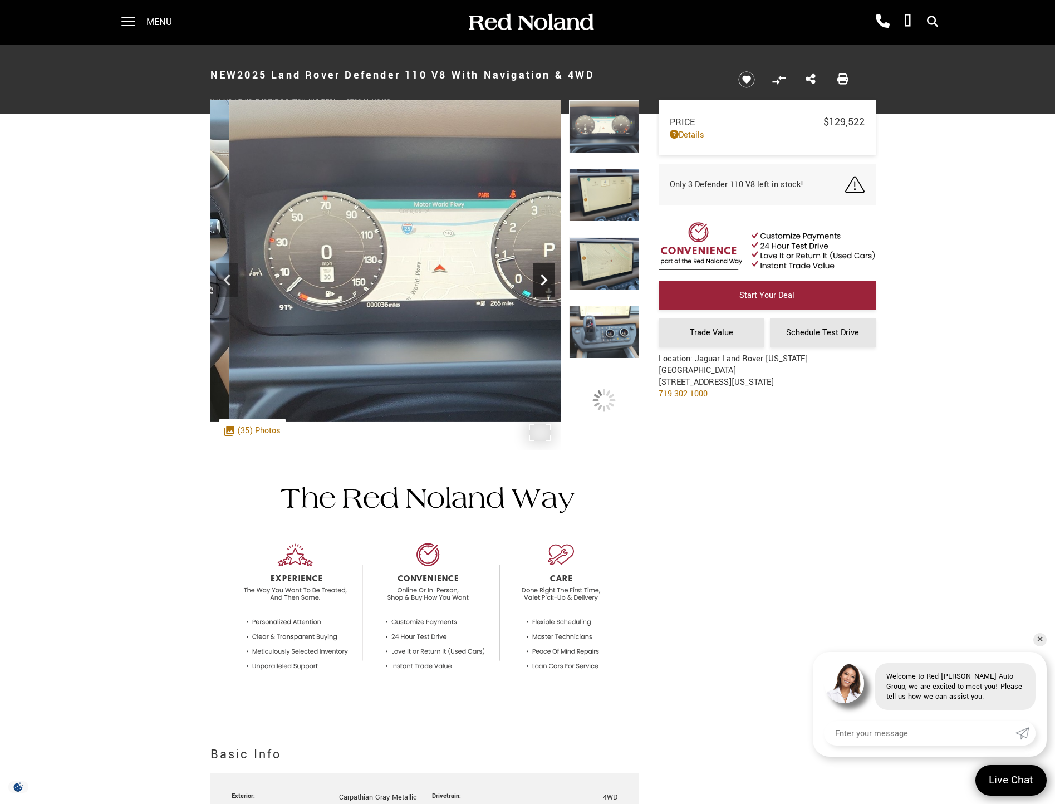
click at [544, 293] on div "Next" at bounding box center [544, 279] width 22 height 33
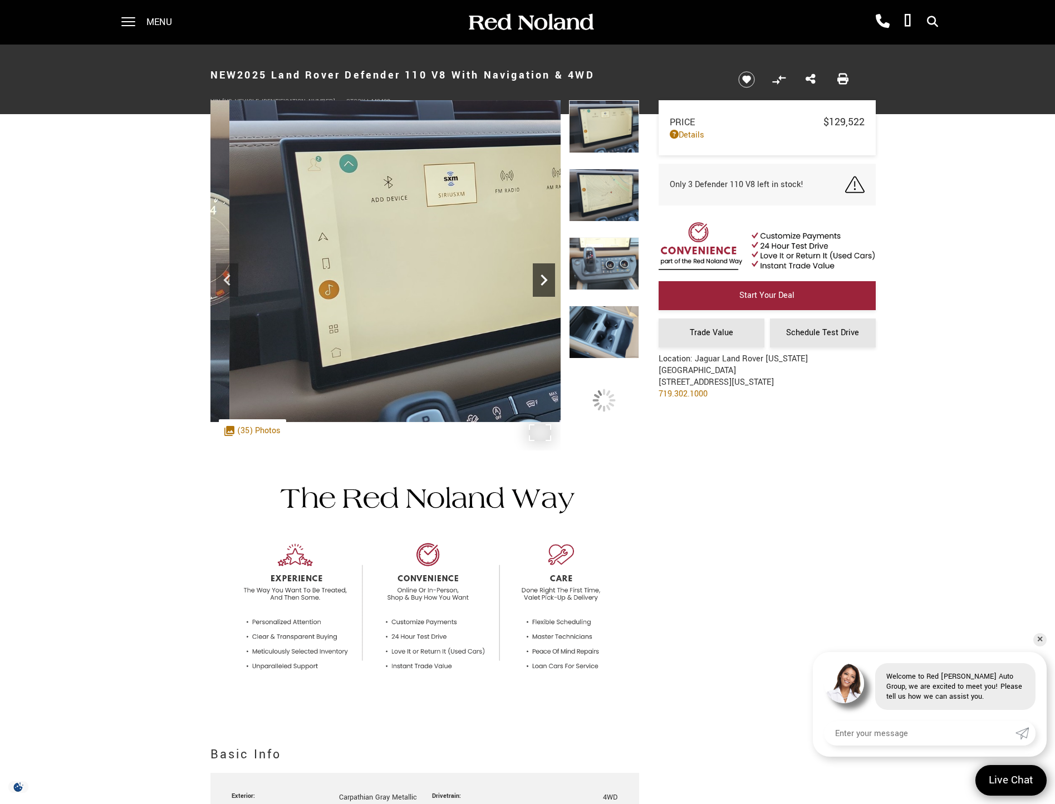
click at [544, 293] on div "Next" at bounding box center [544, 279] width 22 height 33
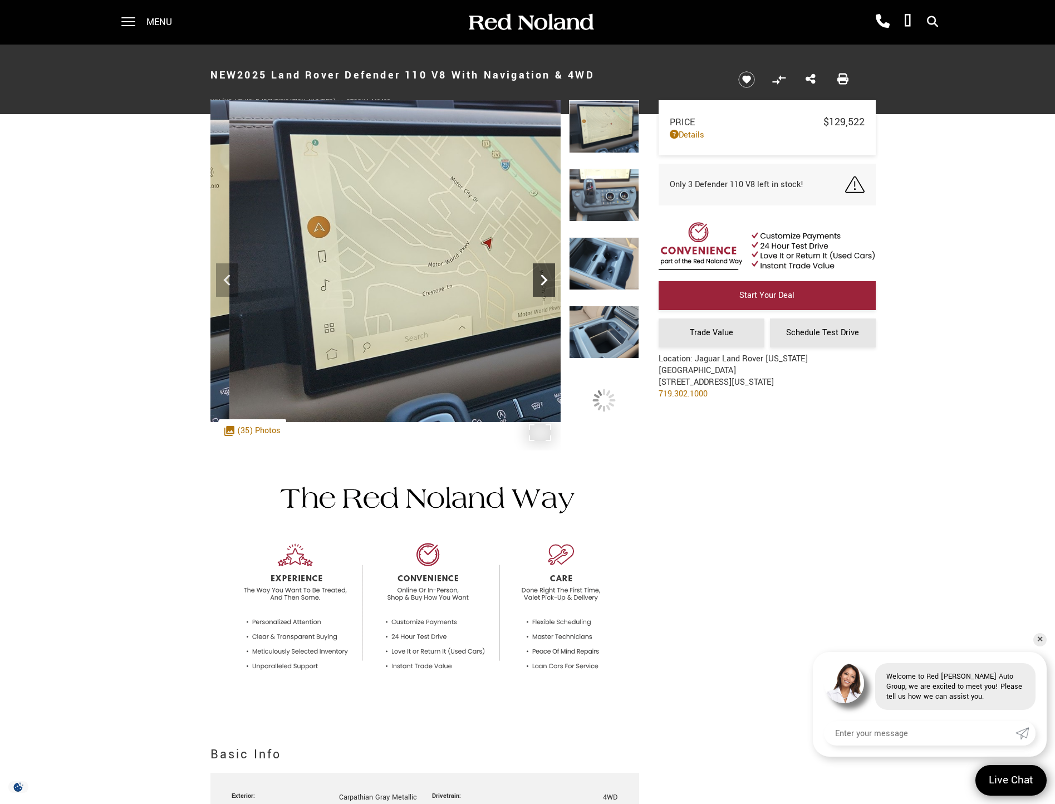
click at [544, 293] on div "Next" at bounding box center [544, 279] width 22 height 33
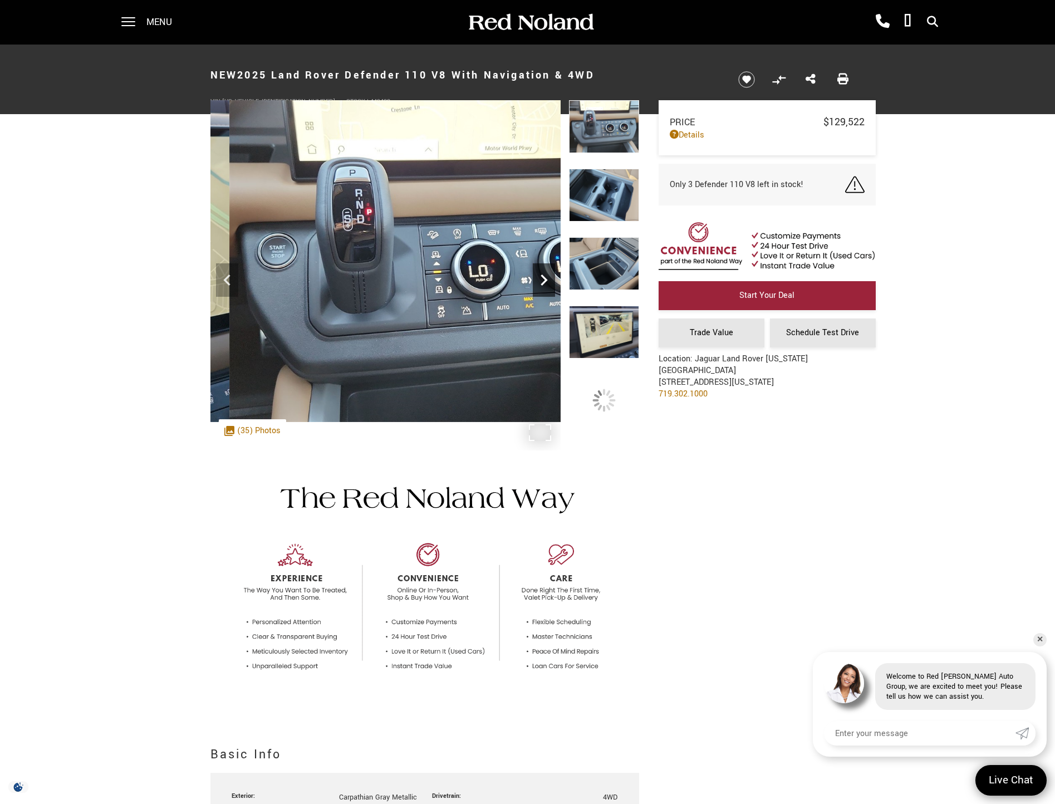
click at [544, 293] on div "Next" at bounding box center [544, 279] width 22 height 33
